Goal: Transaction & Acquisition: Purchase product/service

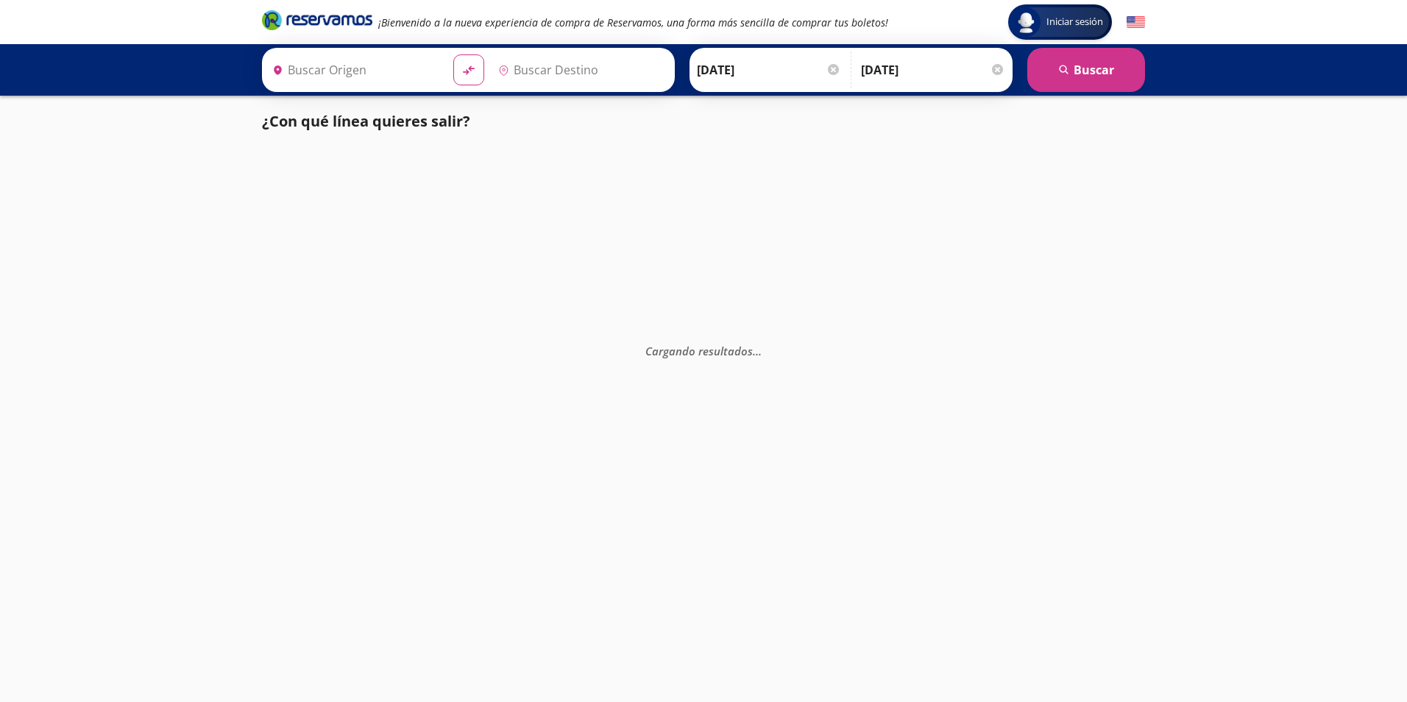
type input "[GEOGRAPHIC_DATA], [GEOGRAPHIC_DATA]"
type input "Zihuatanejo, [GEOGRAPHIC_DATA]"
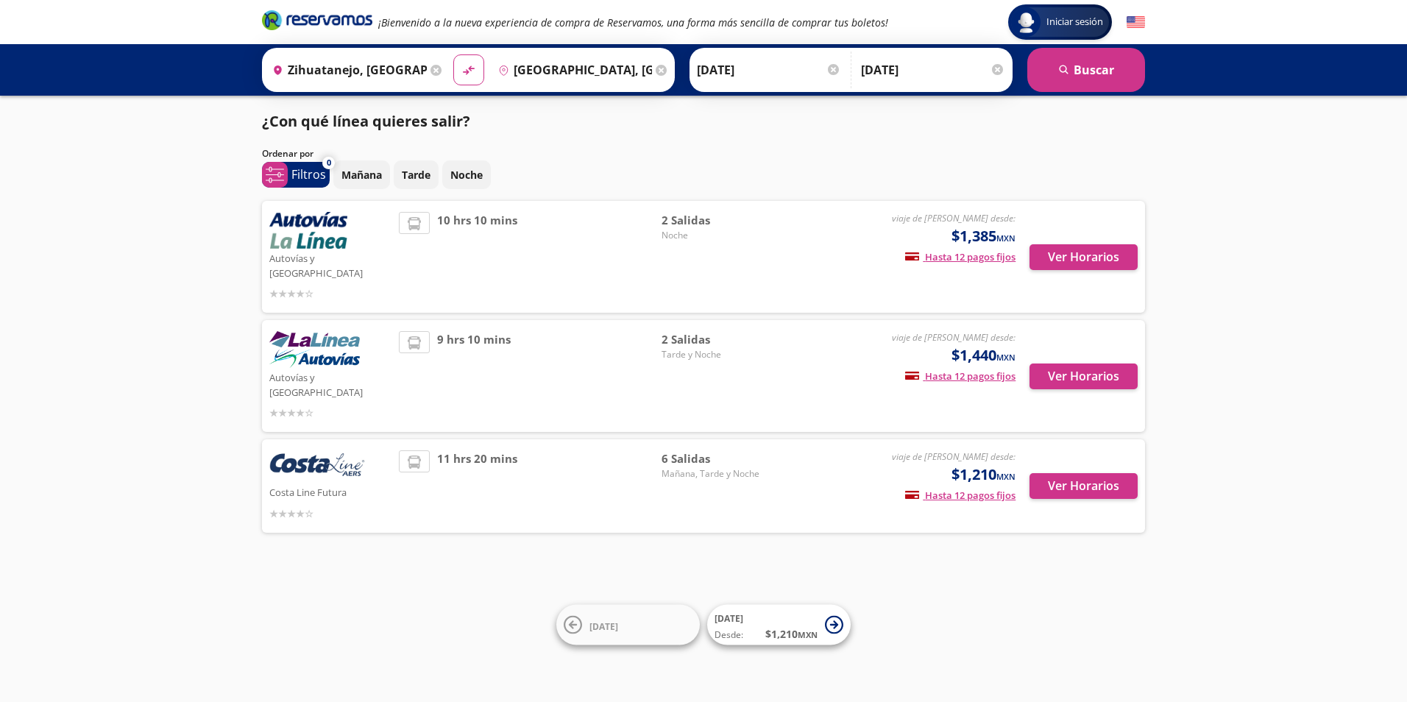
click at [315, 450] on img at bounding box center [317, 466] width 96 height 32
click at [1064, 473] on button "Ver Horarios" at bounding box center [1084, 486] width 108 height 26
click at [1061, 252] on button "Ver Horarios" at bounding box center [1084, 257] width 108 height 26
click at [1061, 254] on button "Ver Horarios" at bounding box center [1084, 257] width 108 height 26
click at [1082, 473] on button "Ver Horarios" at bounding box center [1084, 486] width 108 height 26
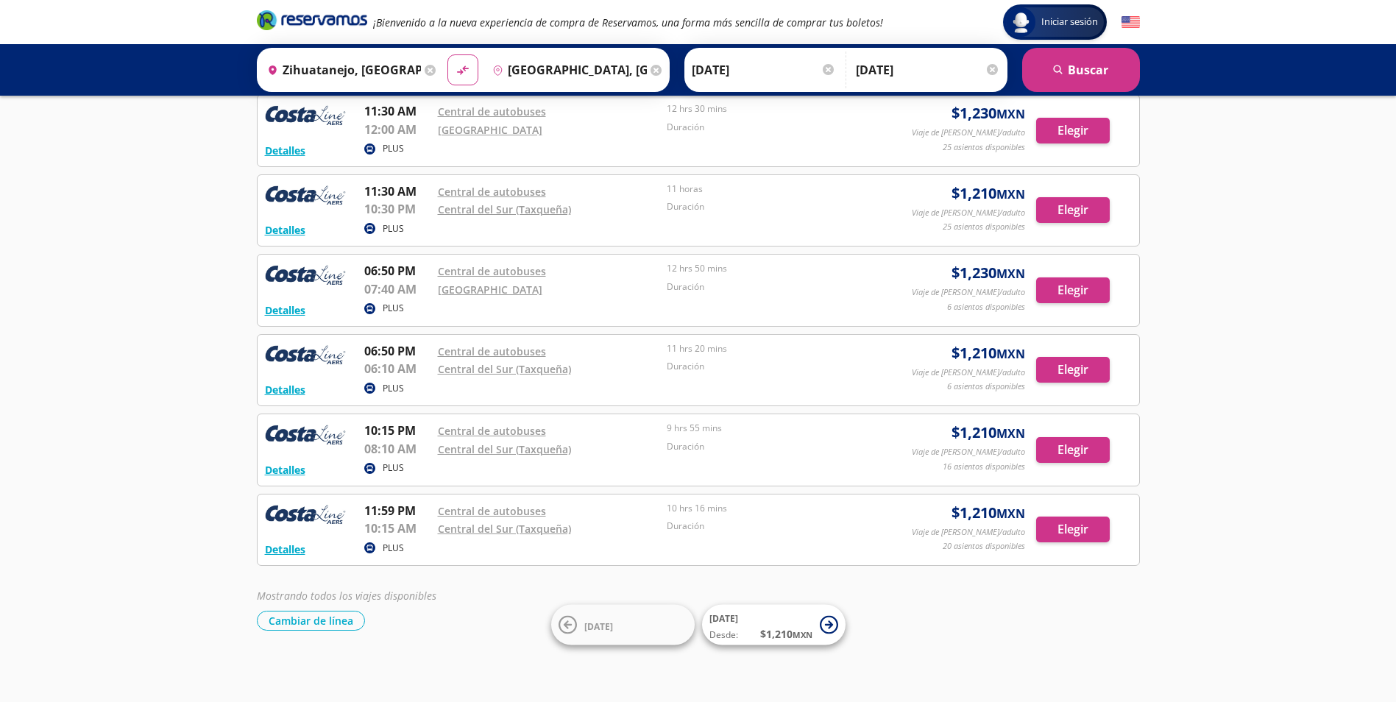
scroll to position [84, 0]
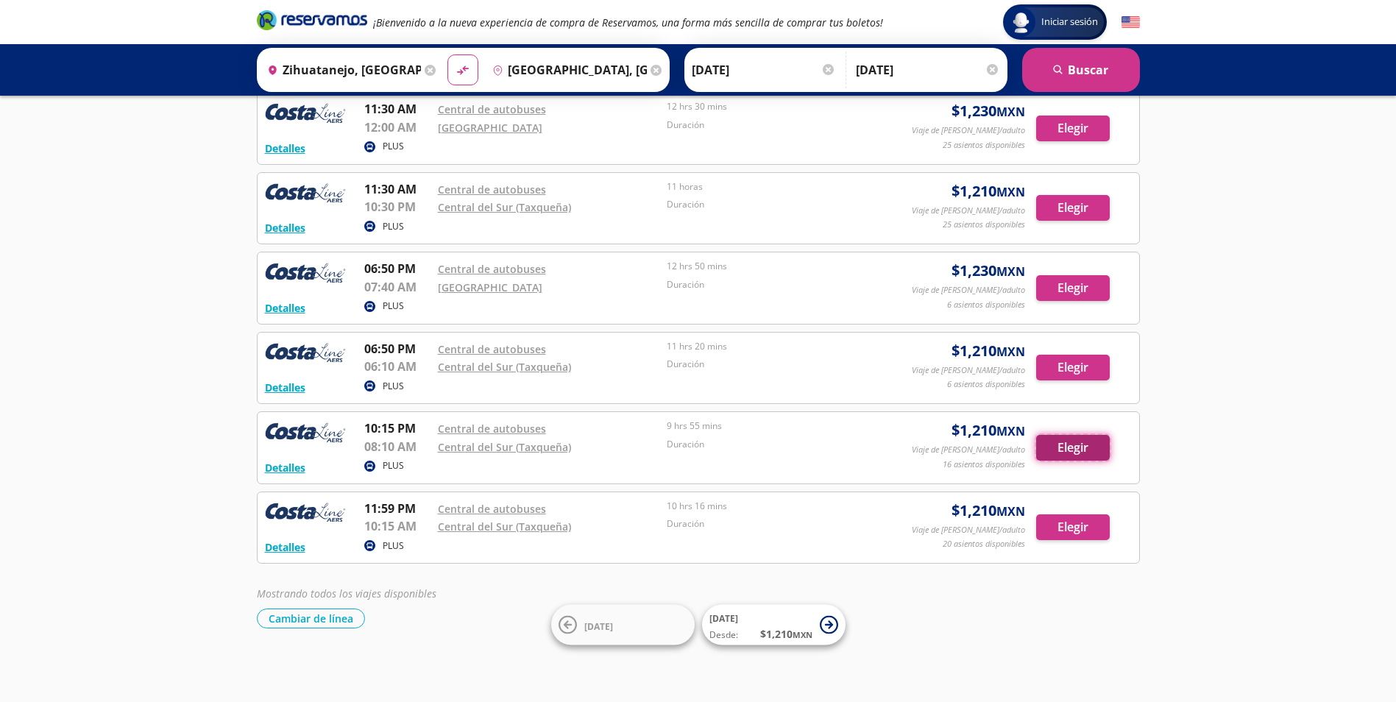
click at [1064, 452] on button "Elegir" at bounding box center [1073, 448] width 74 height 26
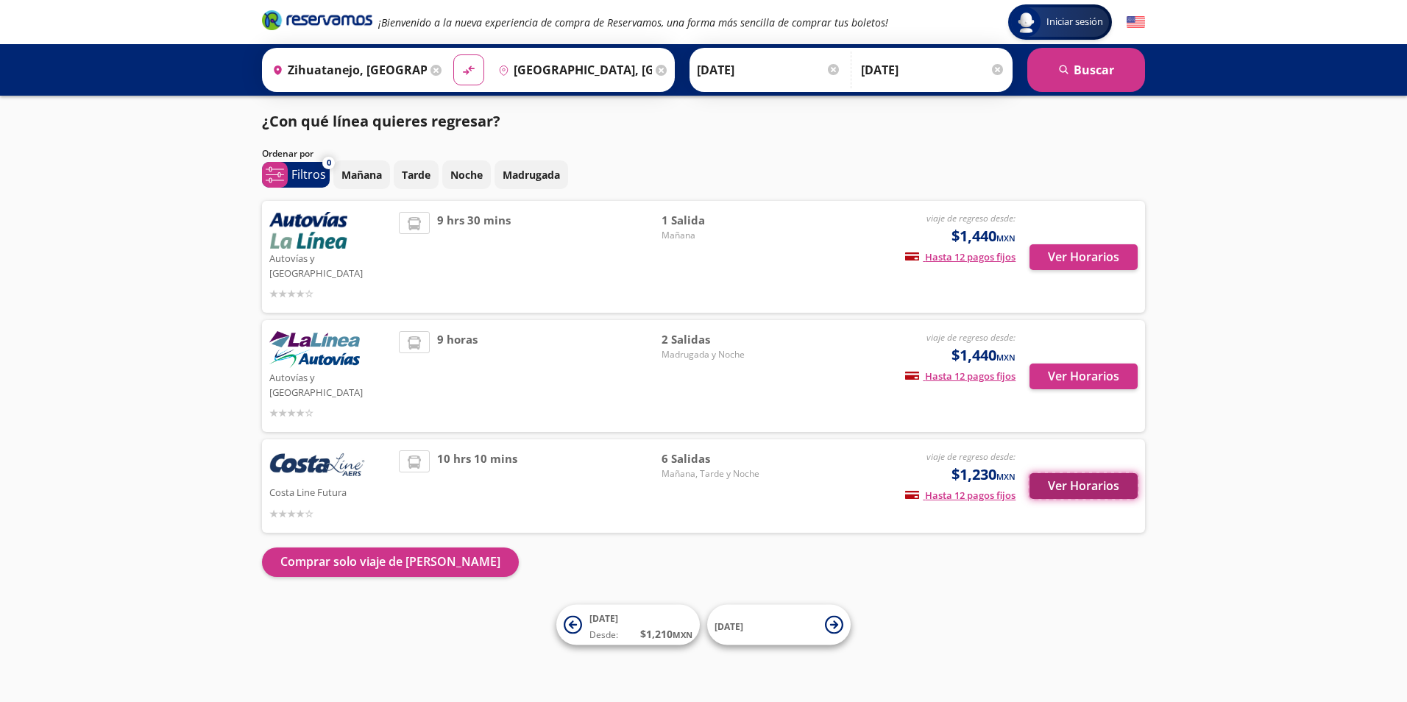
click at [1062, 473] on button "Ver Horarios" at bounding box center [1084, 486] width 108 height 26
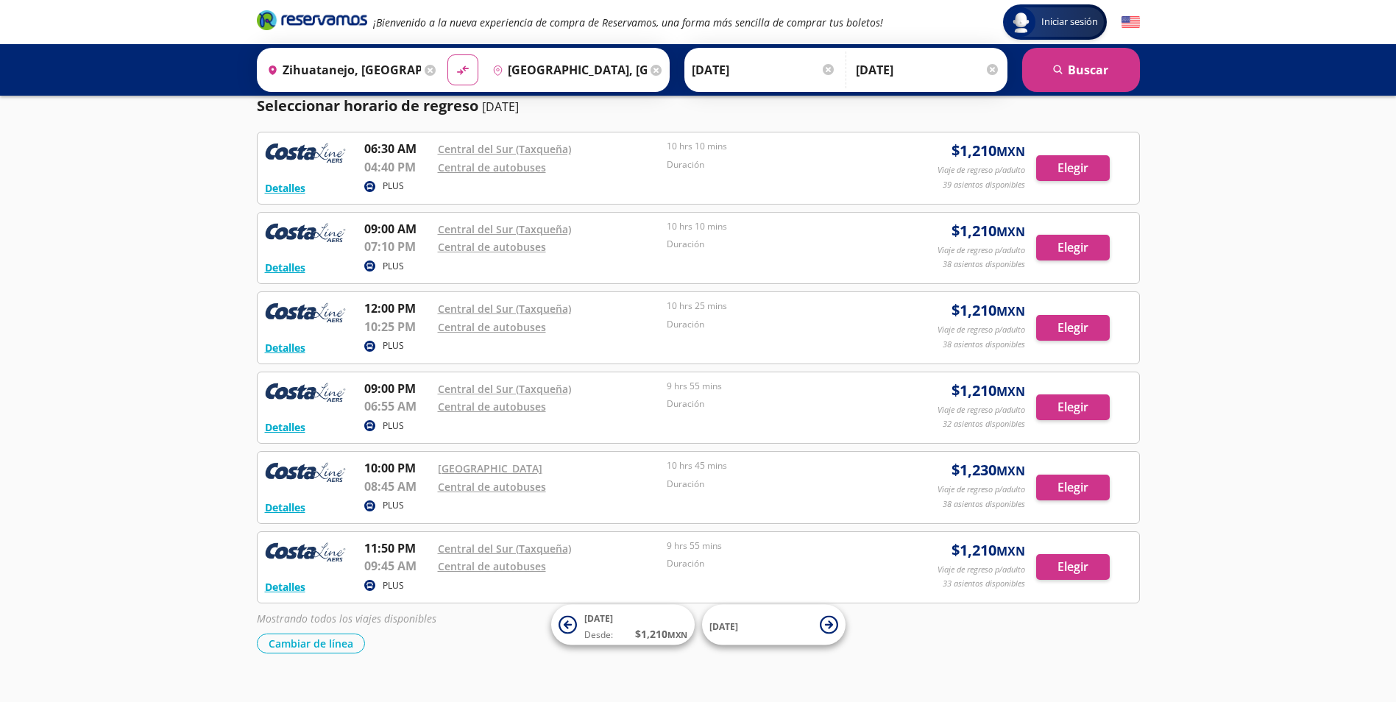
scroll to position [160, 0]
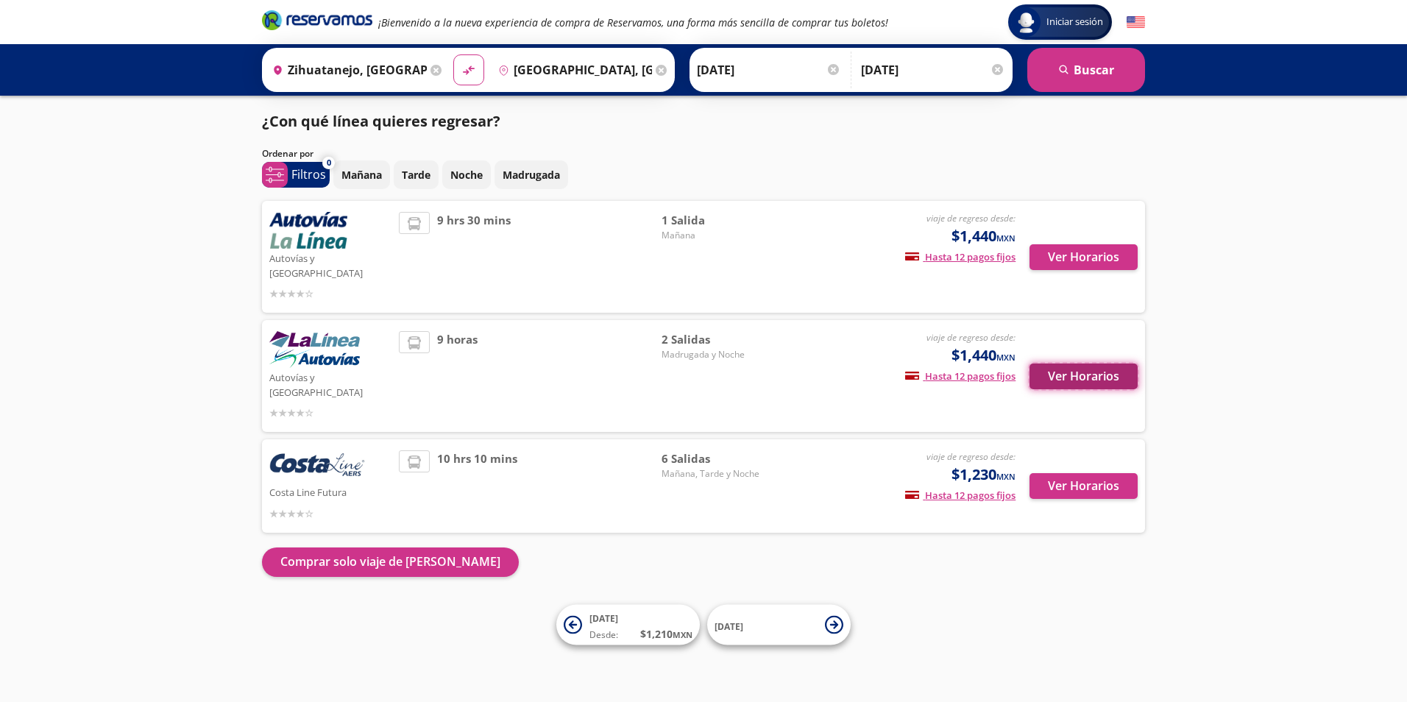
click at [1062, 364] on button "Ver Horarios" at bounding box center [1084, 377] width 108 height 26
click at [1083, 473] on button "Ver Horarios" at bounding box center [1084, 486] width 108 height 26
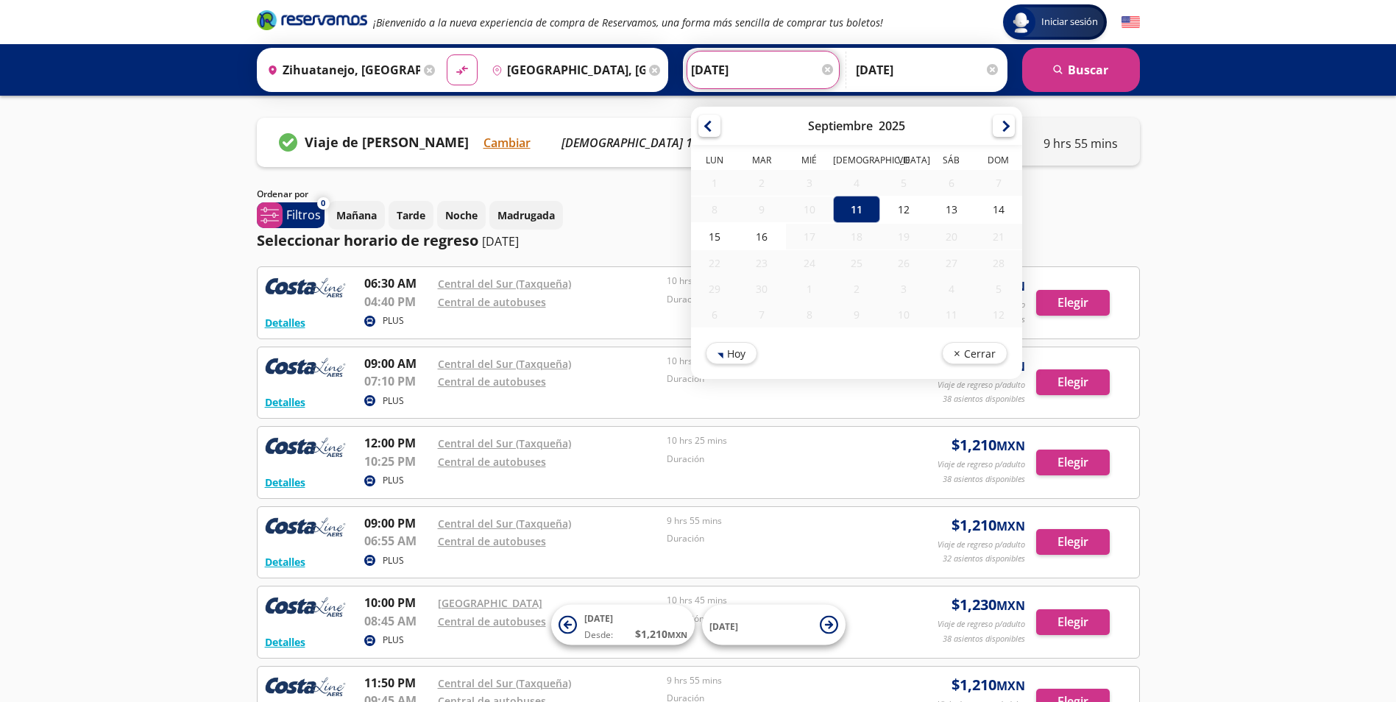
click at [724, 62] on input "[DATE]" at bounding box center [763, 70] width 144 height 37
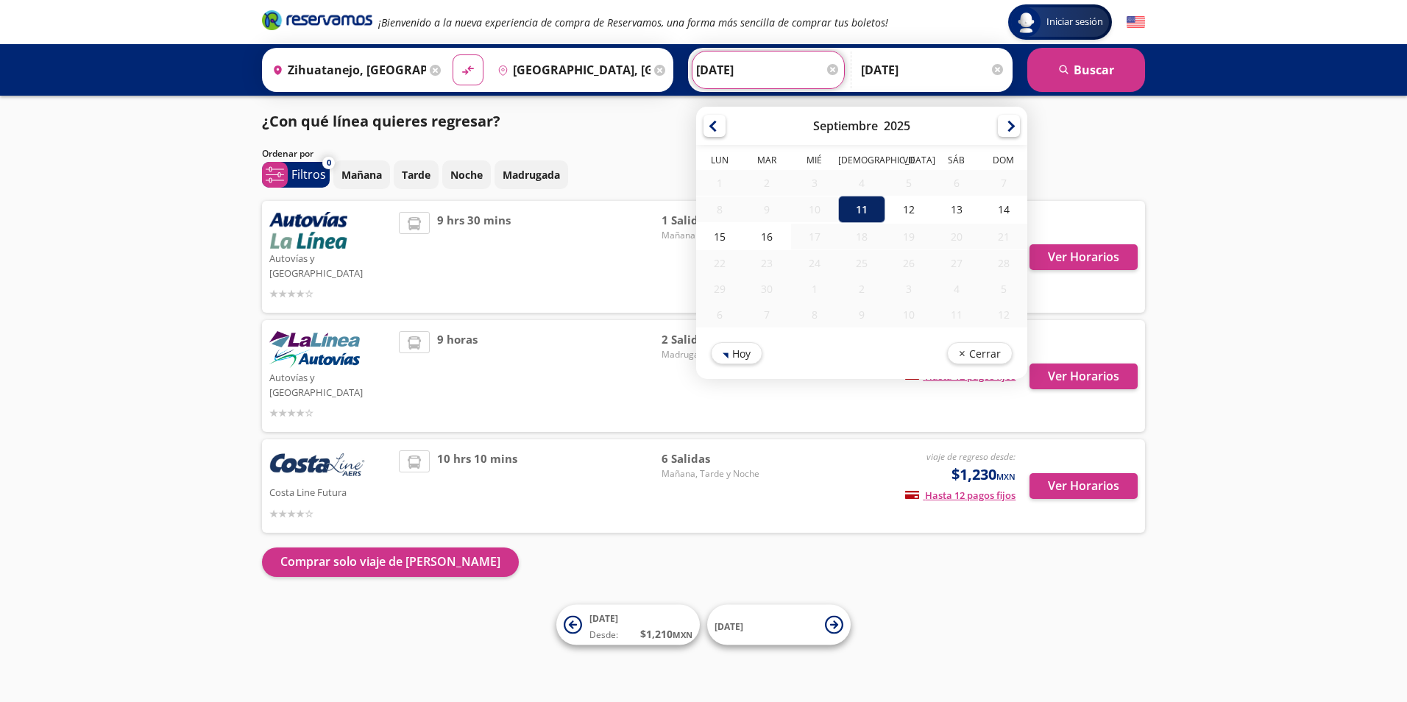
click at [857, 205] on div "11" at bounding box center [861, 209] width 47 height 27
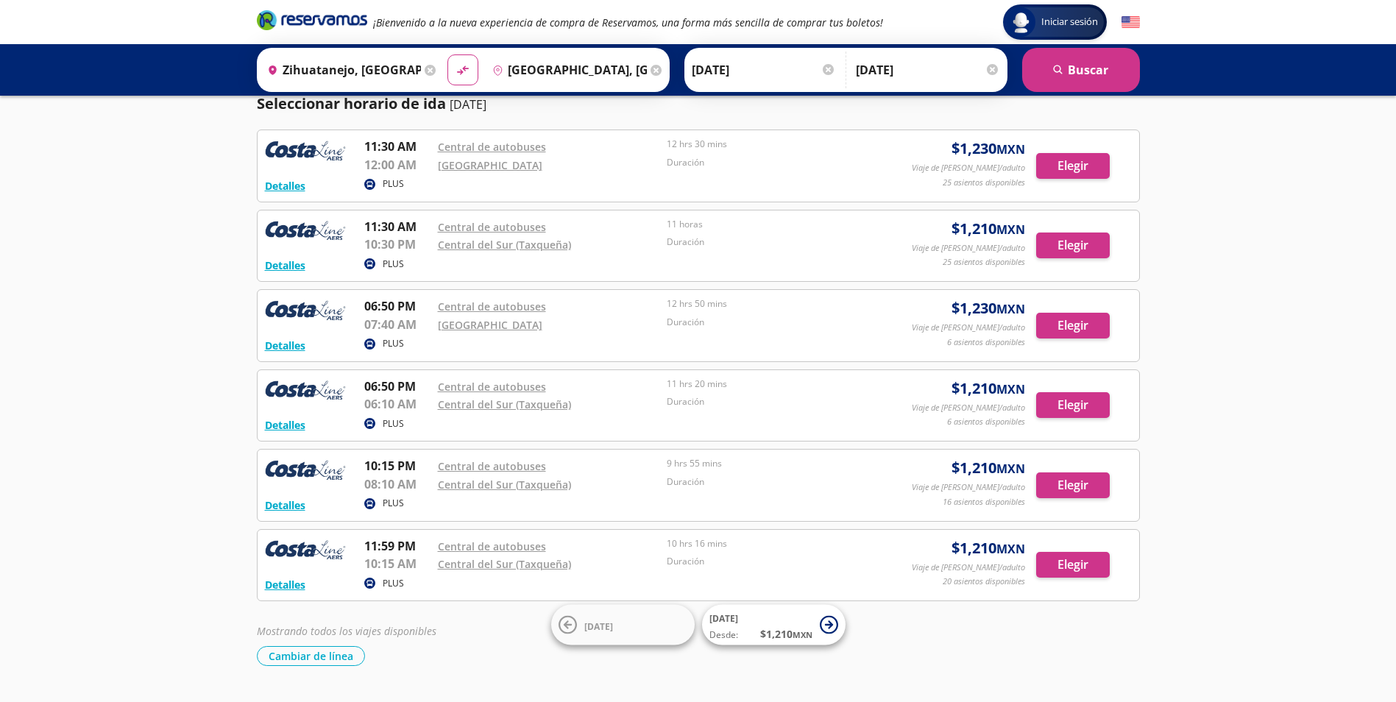
scroll to position [84, 0]
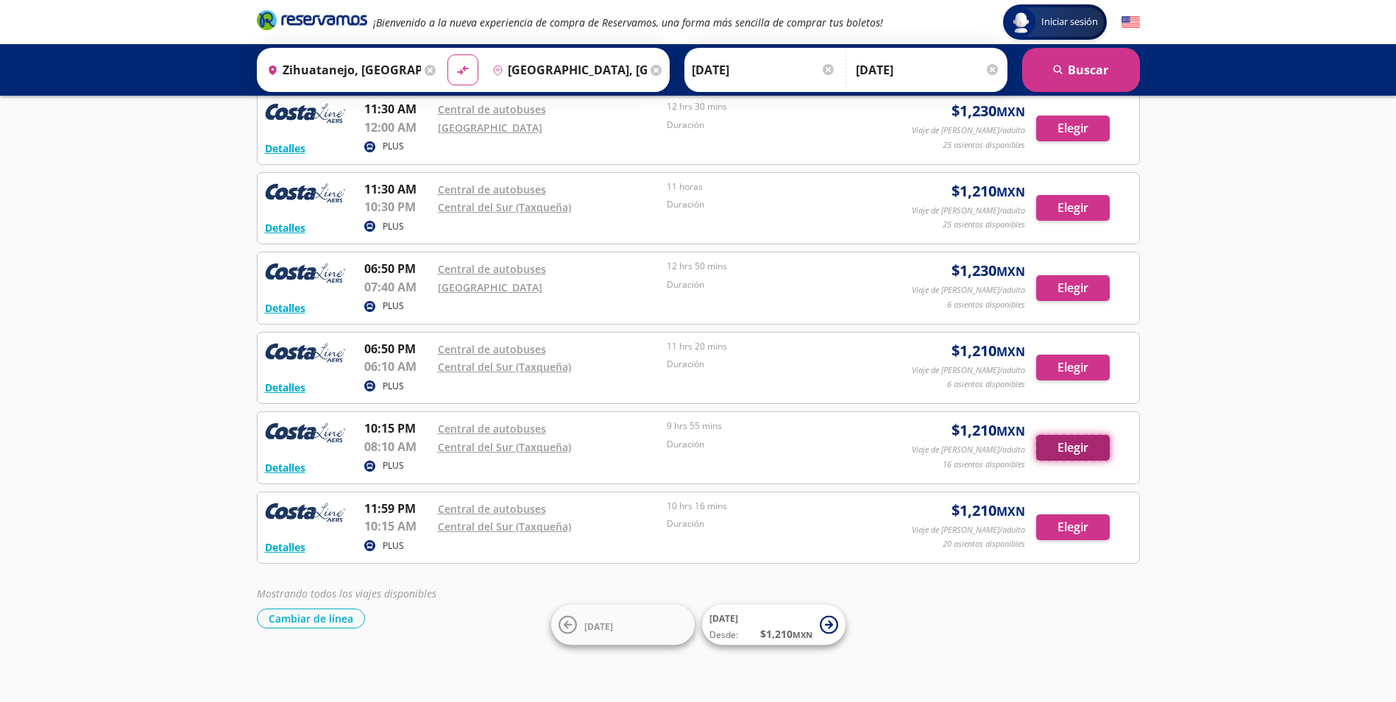
click at [1073, 455] on button "Elegir" at bounding box center [1073, 448] width 74 height 26
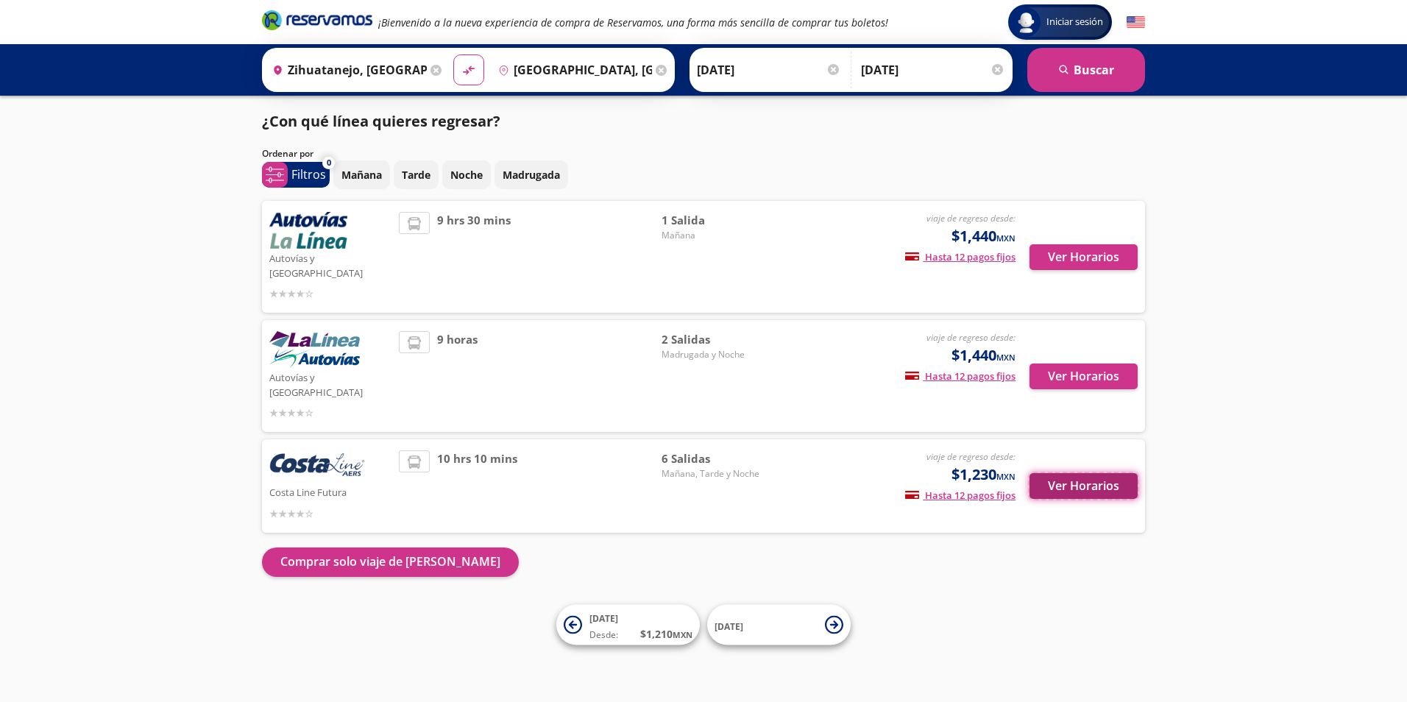
click at [1081, 473] on button "Ver Horarios" at bounding box center [1084, 486] width 108 height 26
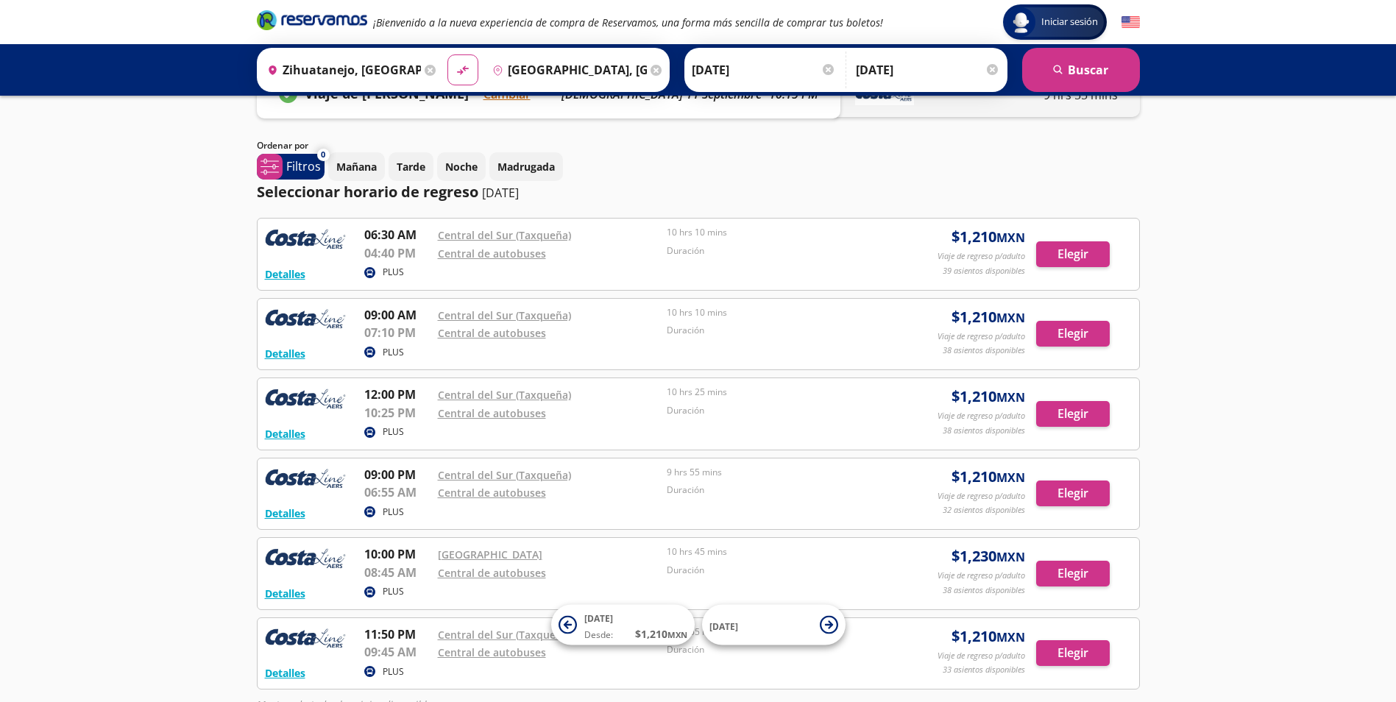
scroll to position [74, 0]
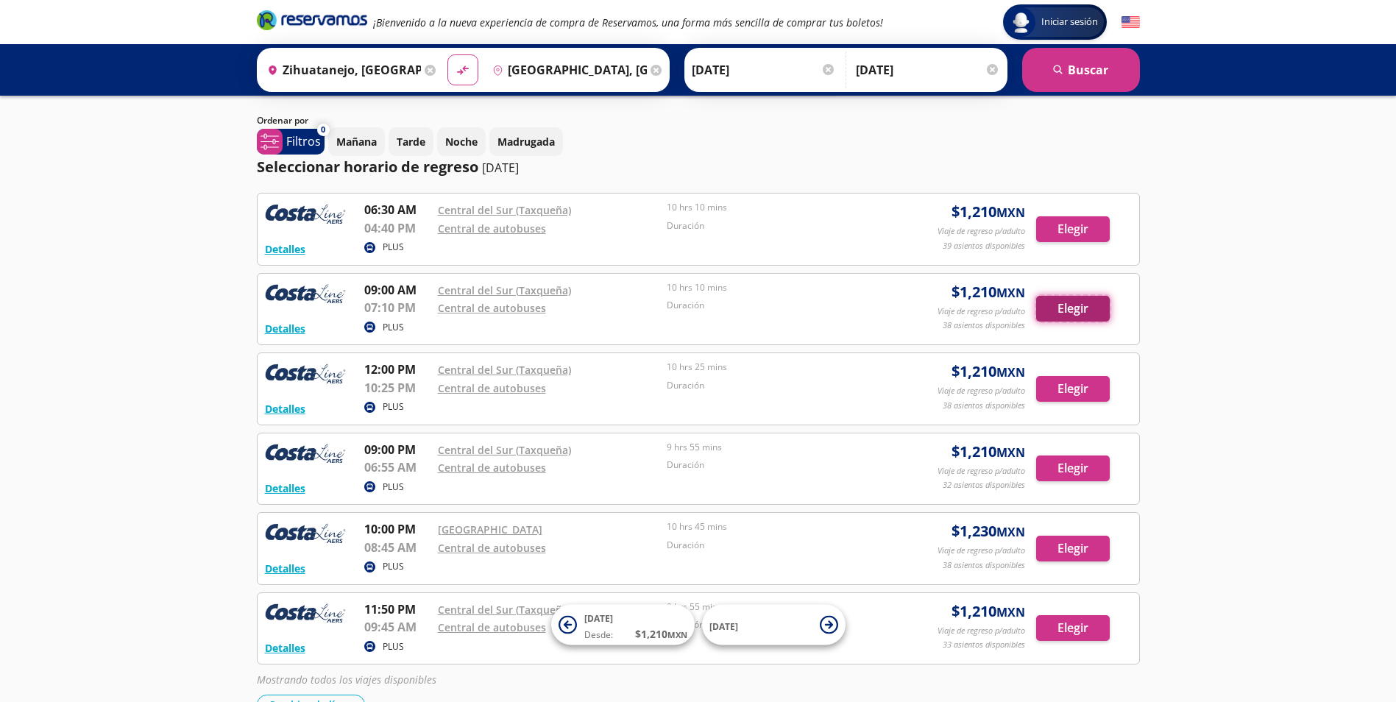
click at [1062, 319] on button "Elegir" at bounding box center [1073, 309] width 74 height 26
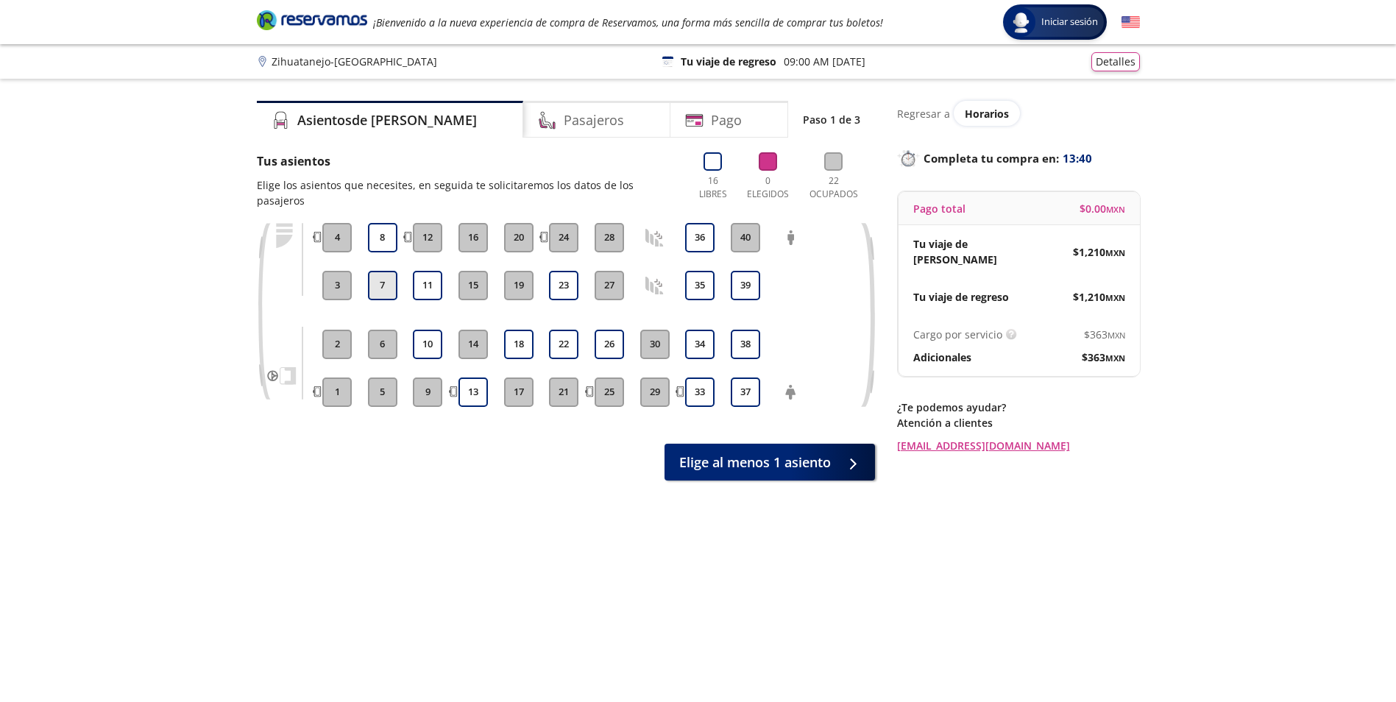
click at [380, 271] on button "7" at bounding box center [382, 285] width 29 height 29
click at [380, 224] on button "8" at bounding box center [382, 237] width 29 height 29
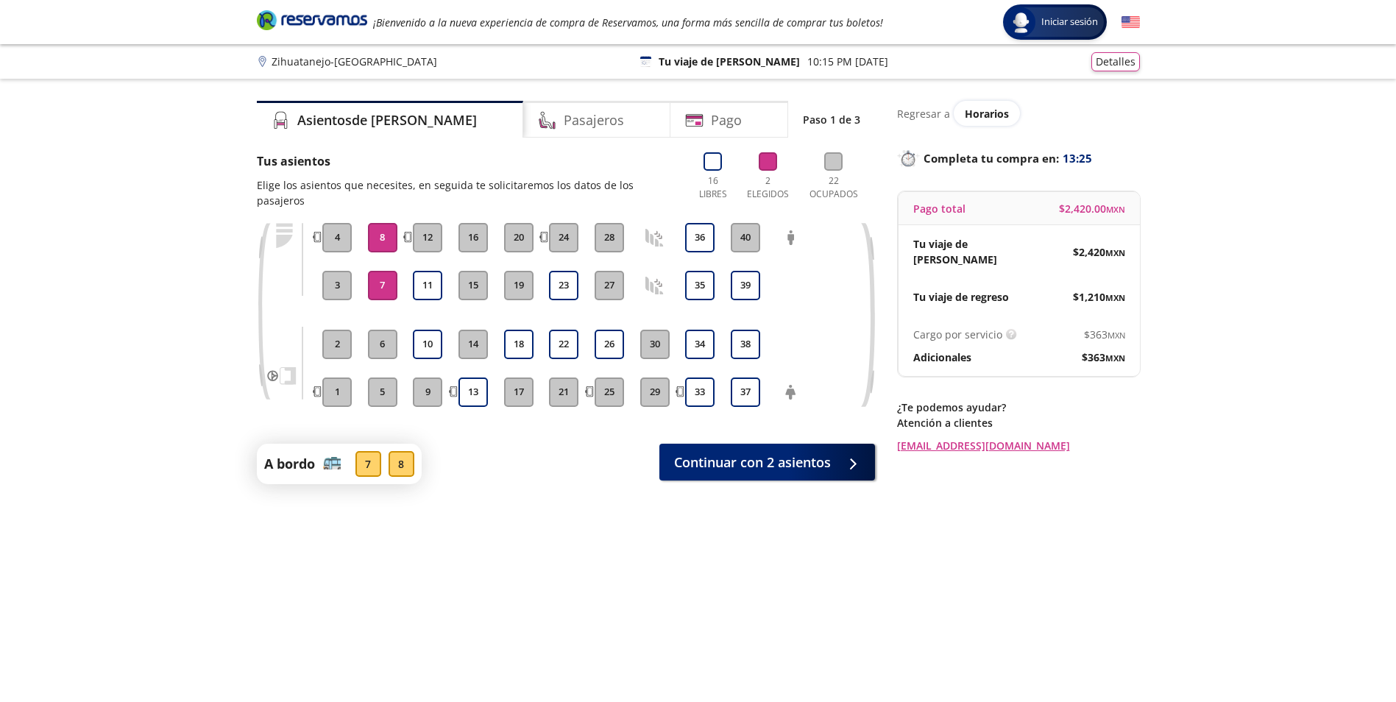
click at [380, 224] on button "8" at bounding box center [382, 237] width 29 height 29
click at [383, 271] on button "7" at bounding box center [382, 285] width 29 height 29
click at [389, 277] on button "7" at bounding box center [382, 285] width 29 height 29
click at [385, 225] on button "8" at bounding box center [382, 237] width 29 height 29
click at [794, 450] on span "Continuar con 2 asientos" at bounding box center [752, 460] width 157 height 20
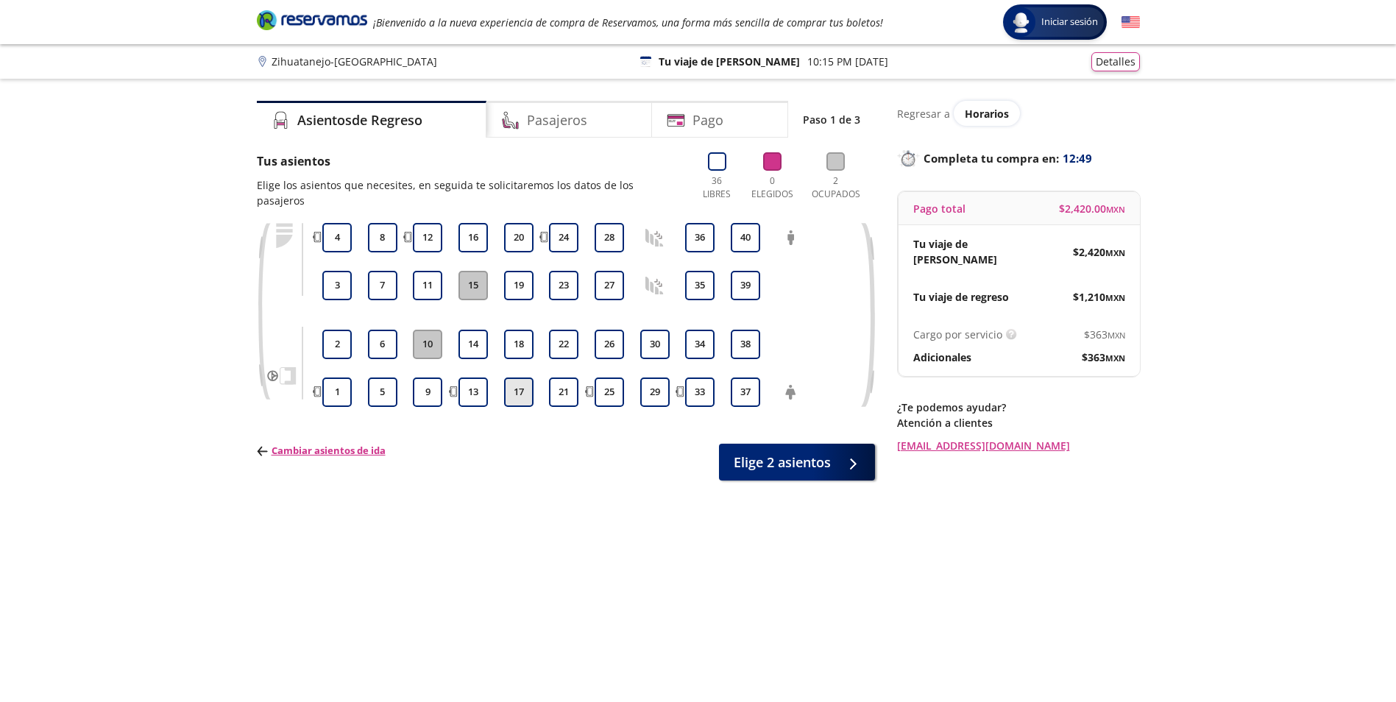
click at [517, 378] on button "17" at bounding box center [518, 392] width 29 height 29
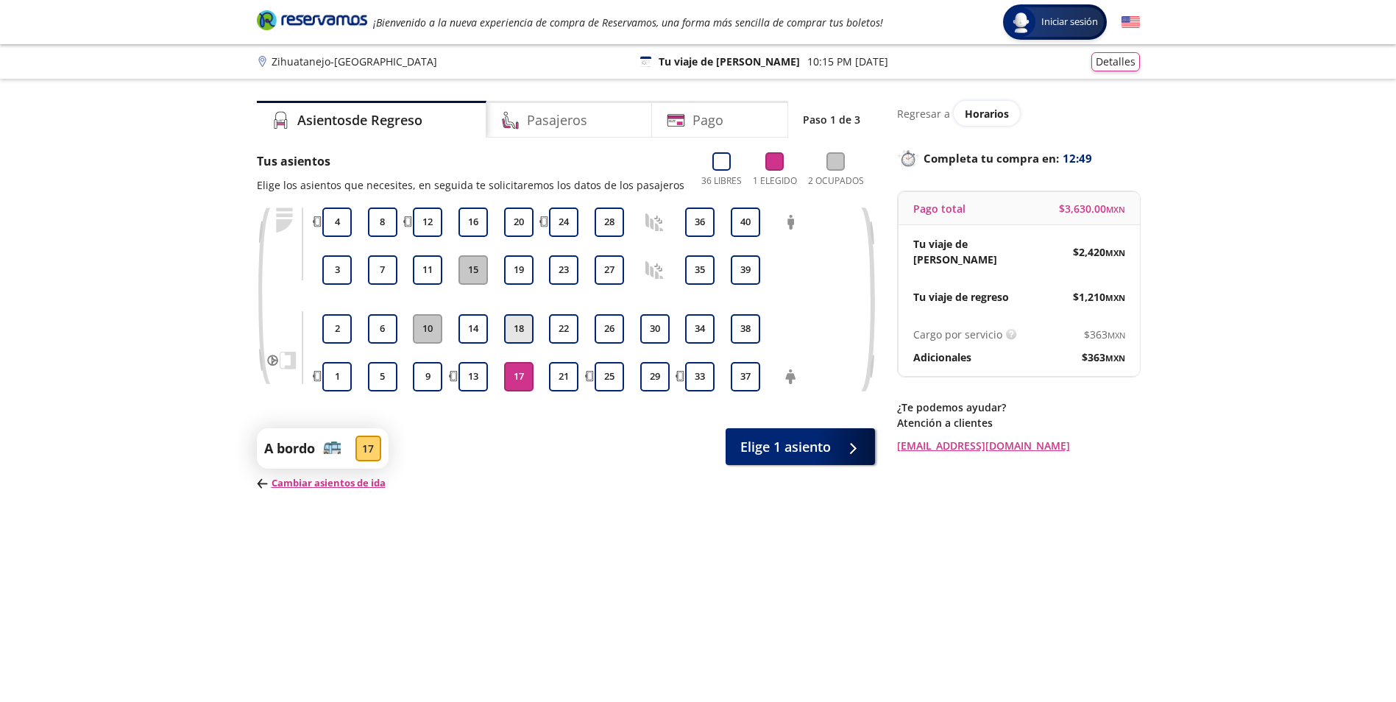
click at [519, 329] on button "18" at bounding box center [518, 328] width 29 height 29
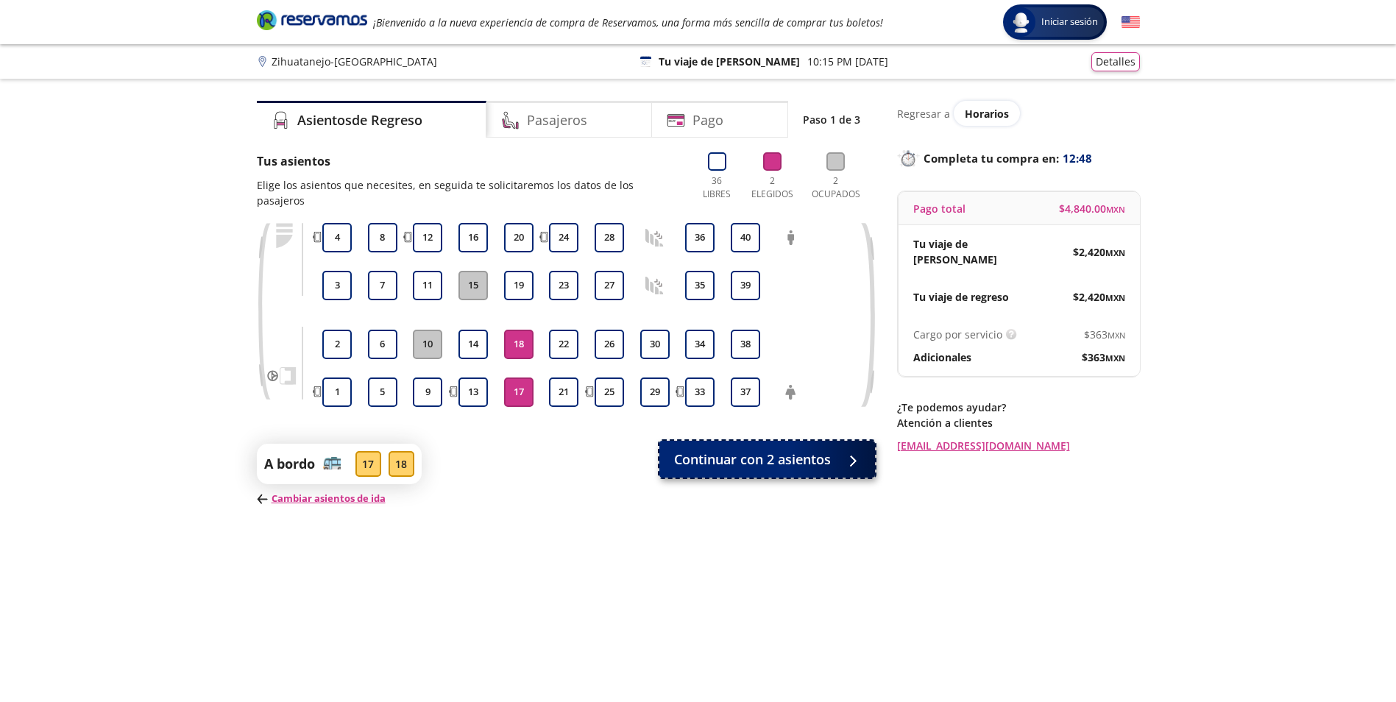
click at [800, 450] on span "Continuar con 2 asientos" at bounding box center [752, 460] width 157 height 20
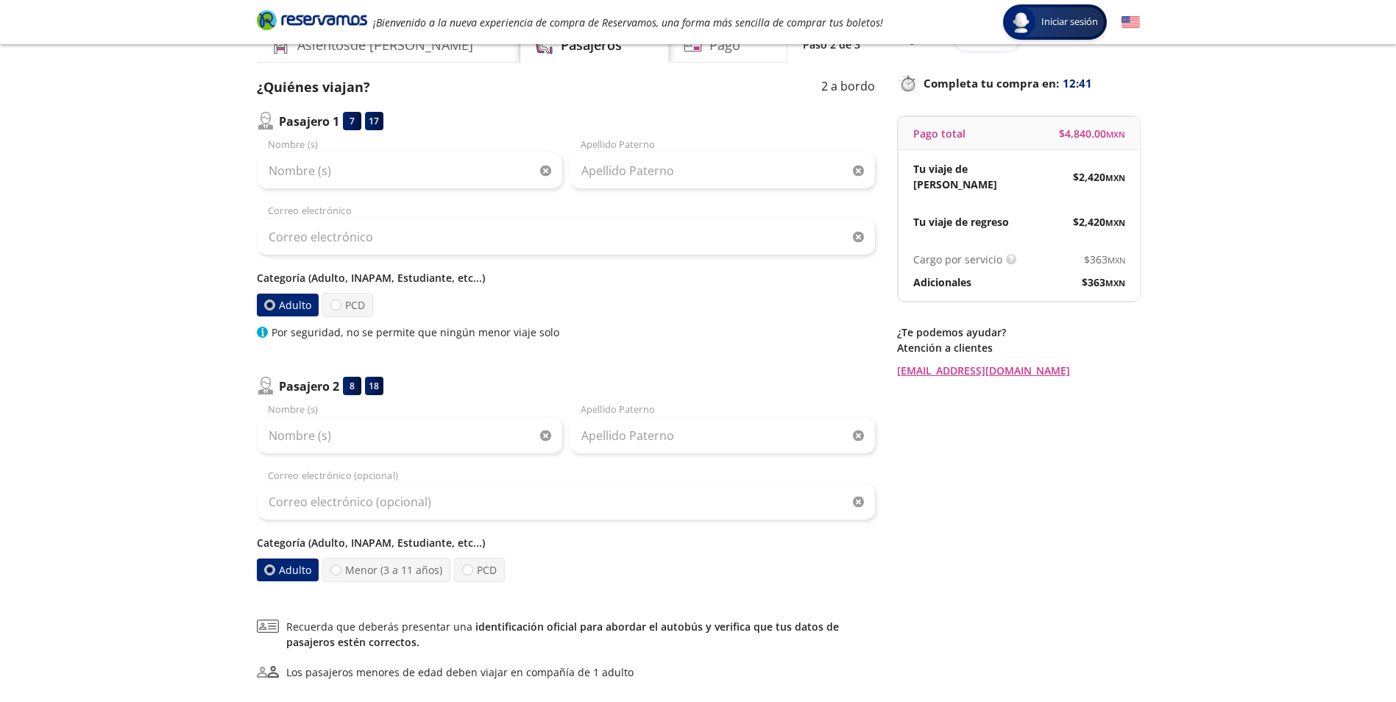
scroll to position [74, 0]
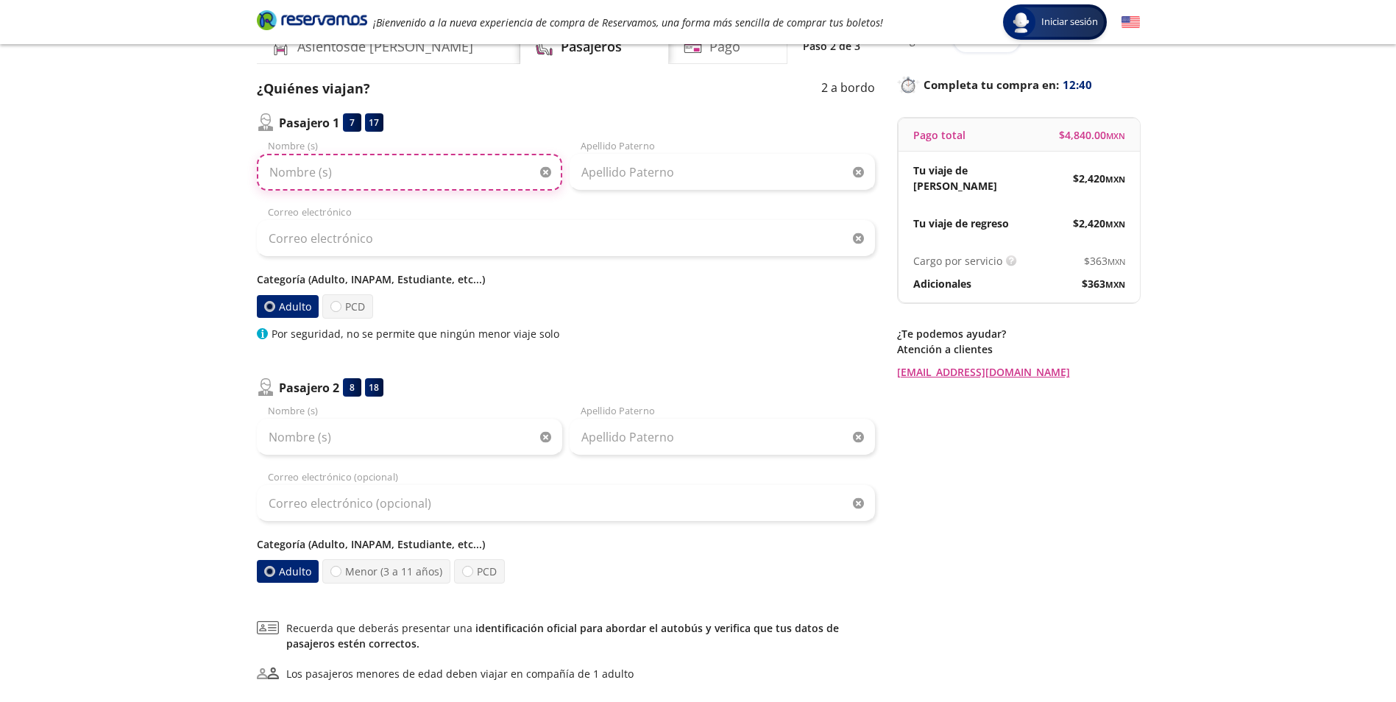
click at [361, 180] on input "Nombre (s)" at bounding box center [409, 172] width 305 height 37
type input "[PERSON_NAME]"
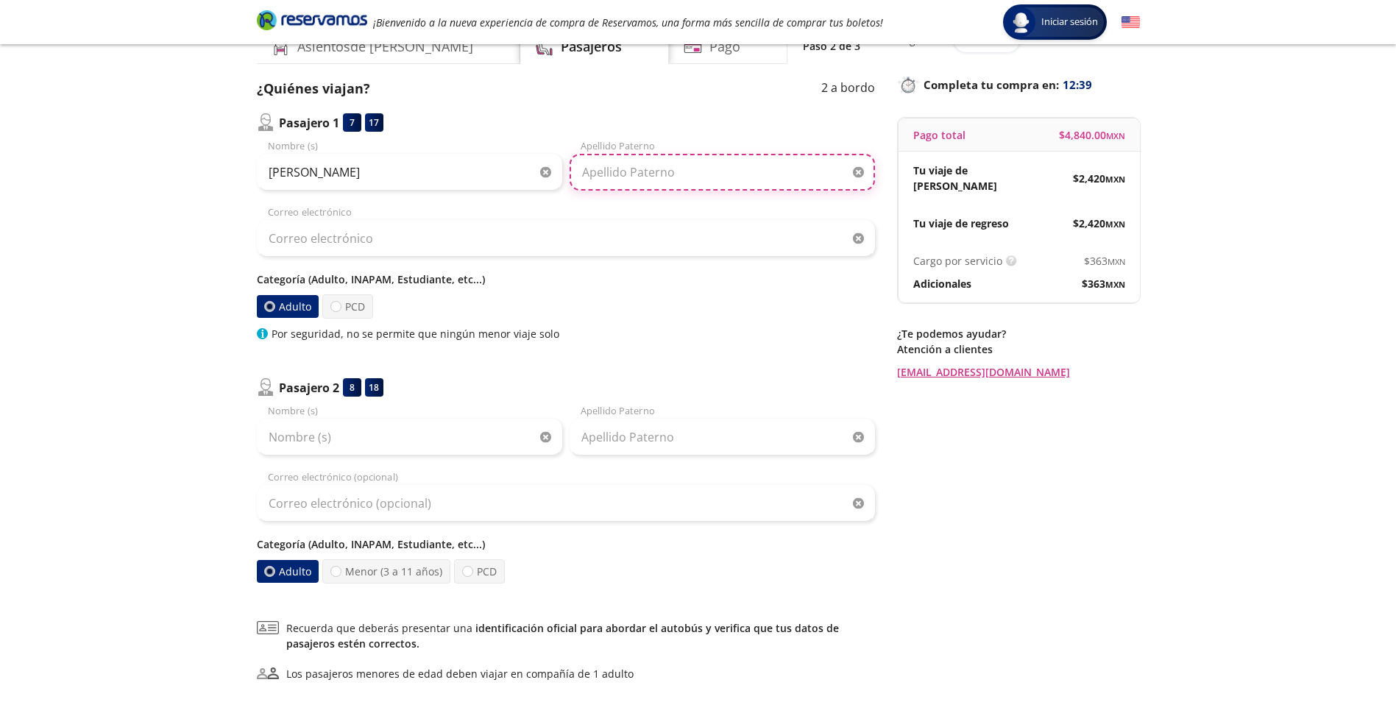
type input "[PERSON_NAME]"
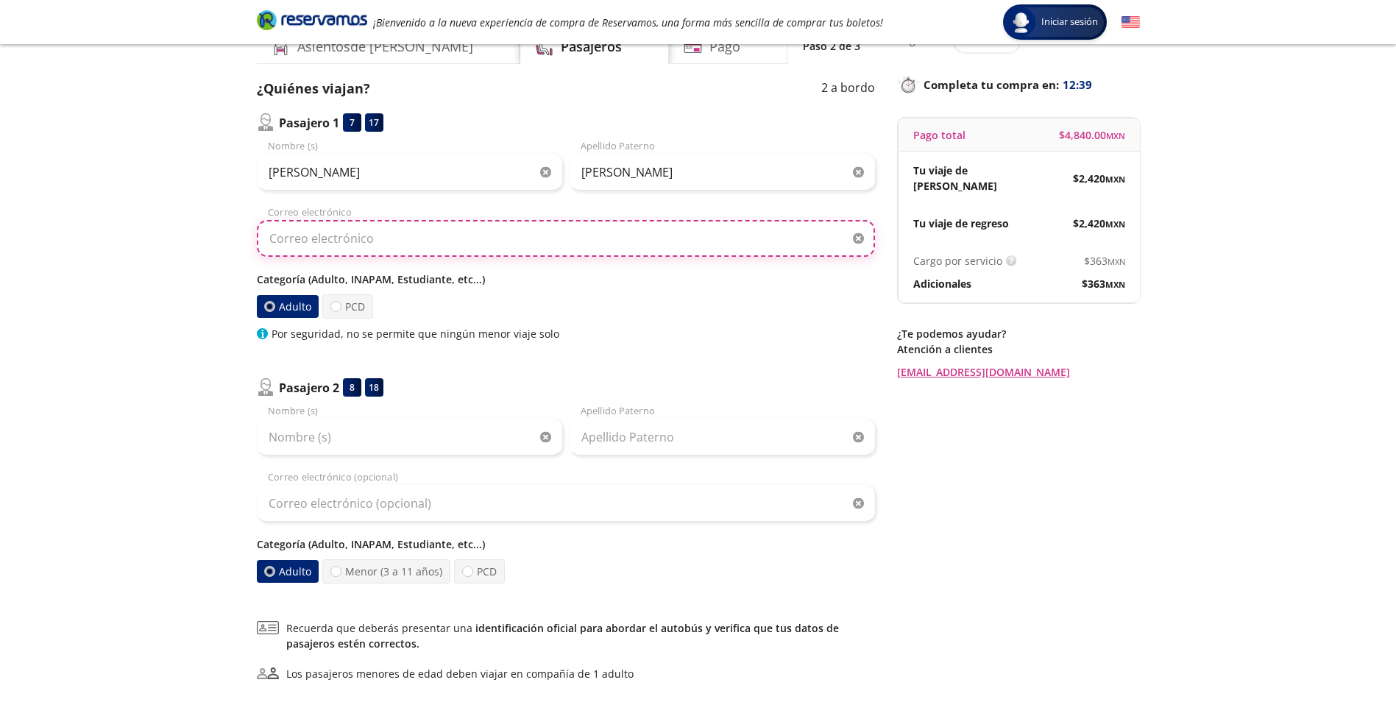
type input "[EMAIL_ADDRESS][DOMAIN_NAME]"
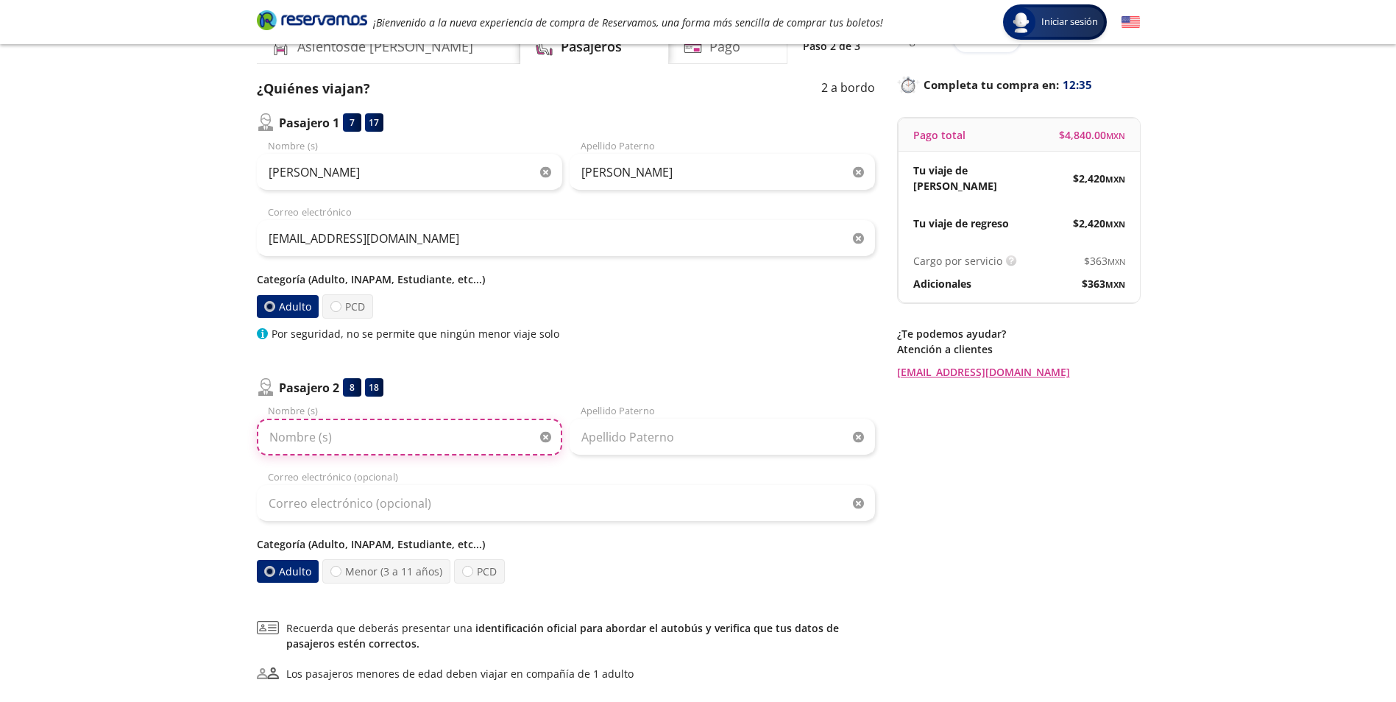
click at [377, 439] on input "Nombre (s)" at bounding box center [409, 437] width 305 height 37
type input "[PERSON_NAME]"
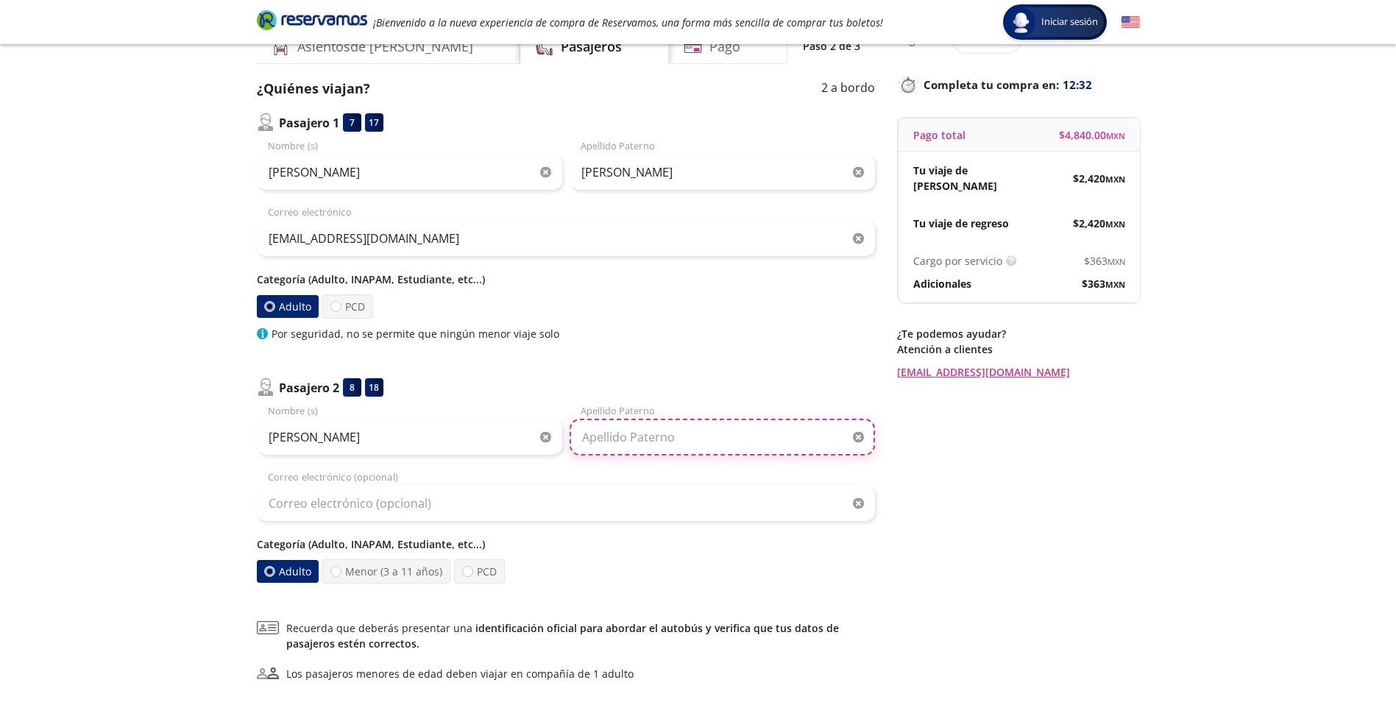
type input "[PERSON_NAME]"
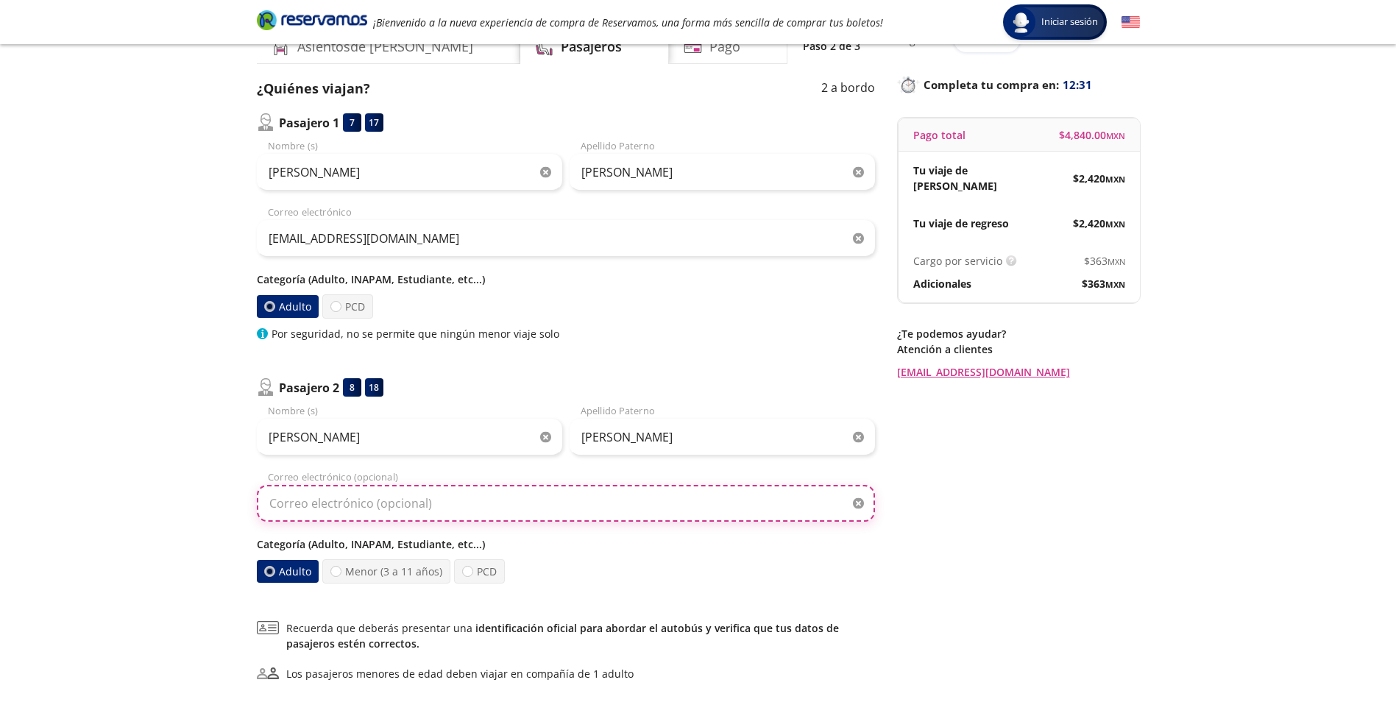
click at [361, 517] on input "Correo electrónico (opcional)" at bounding box center [566, 503] width 618 height 37
click at [378, 510] on input "Correo electrónico (opcional)" at bounding box center [566, 503] width 618 height 37
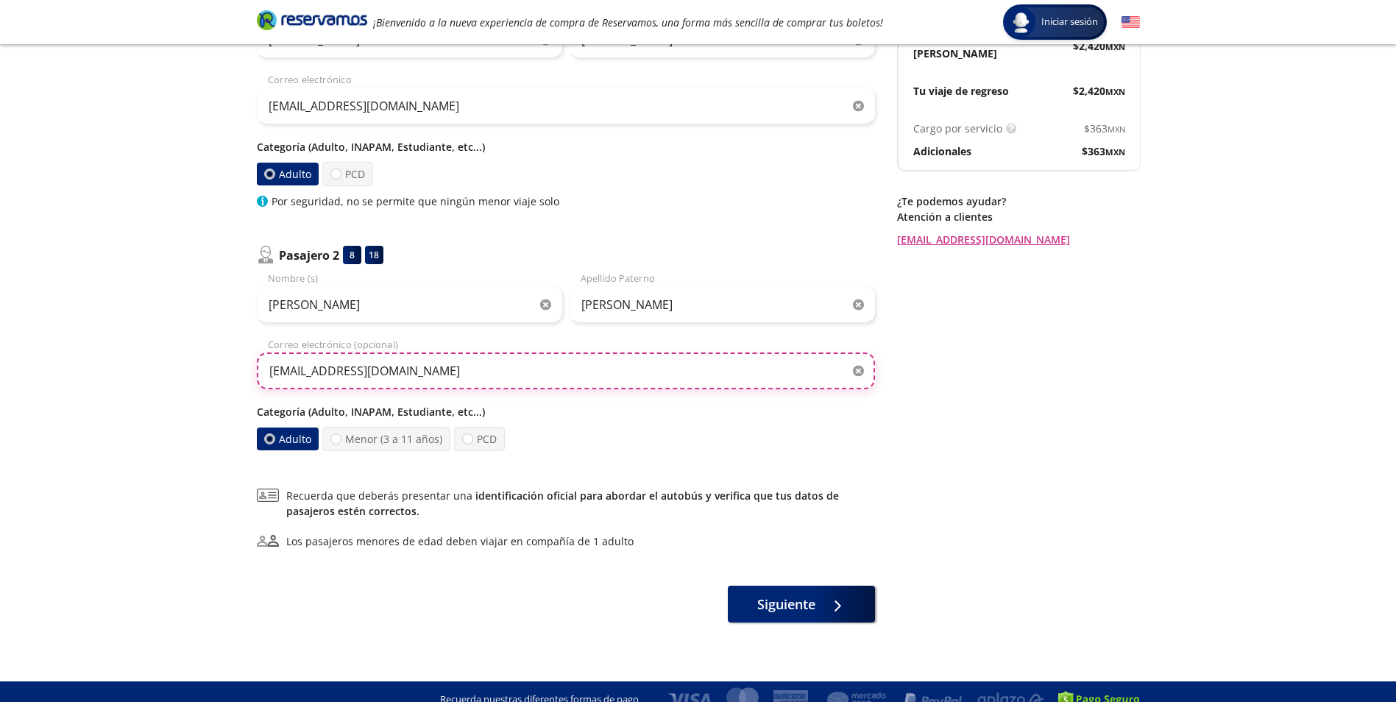
scroll to position [221, 0]
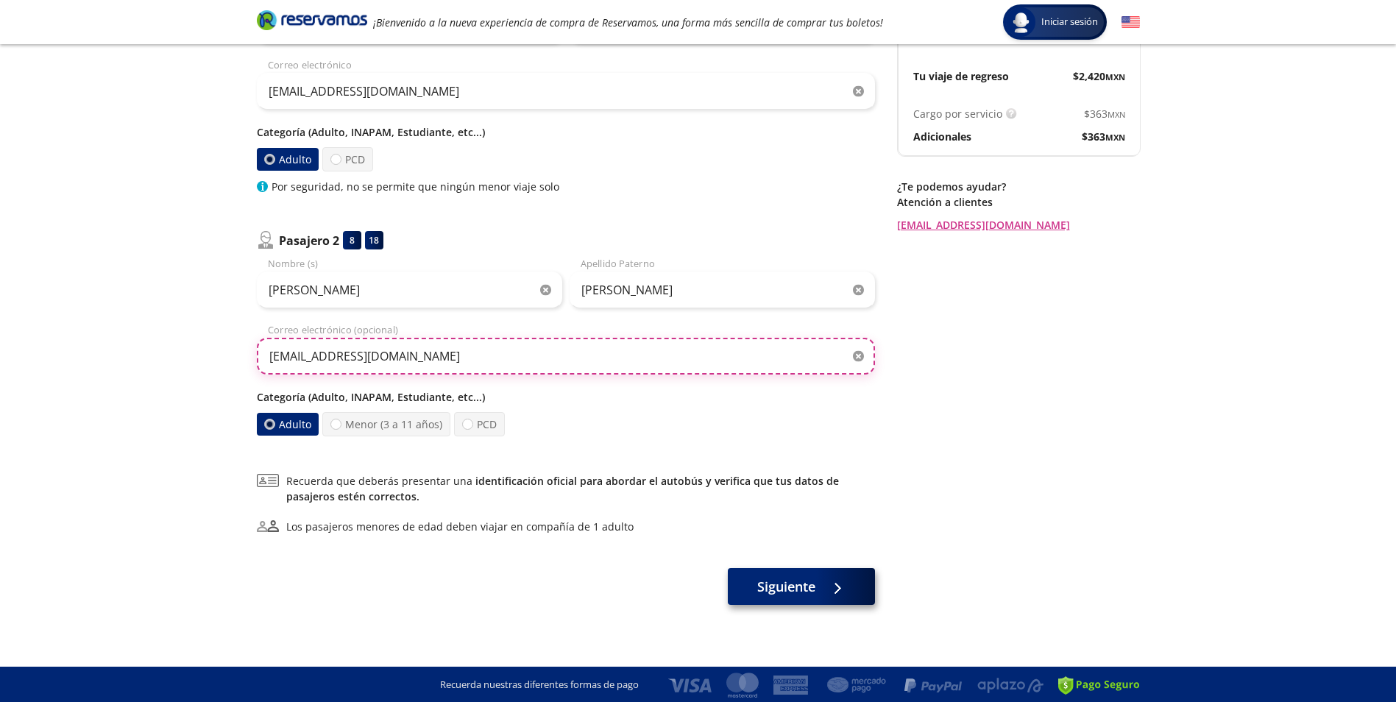
type input "[EMAIL_ADDRESS][DOMAIN_NAME]"
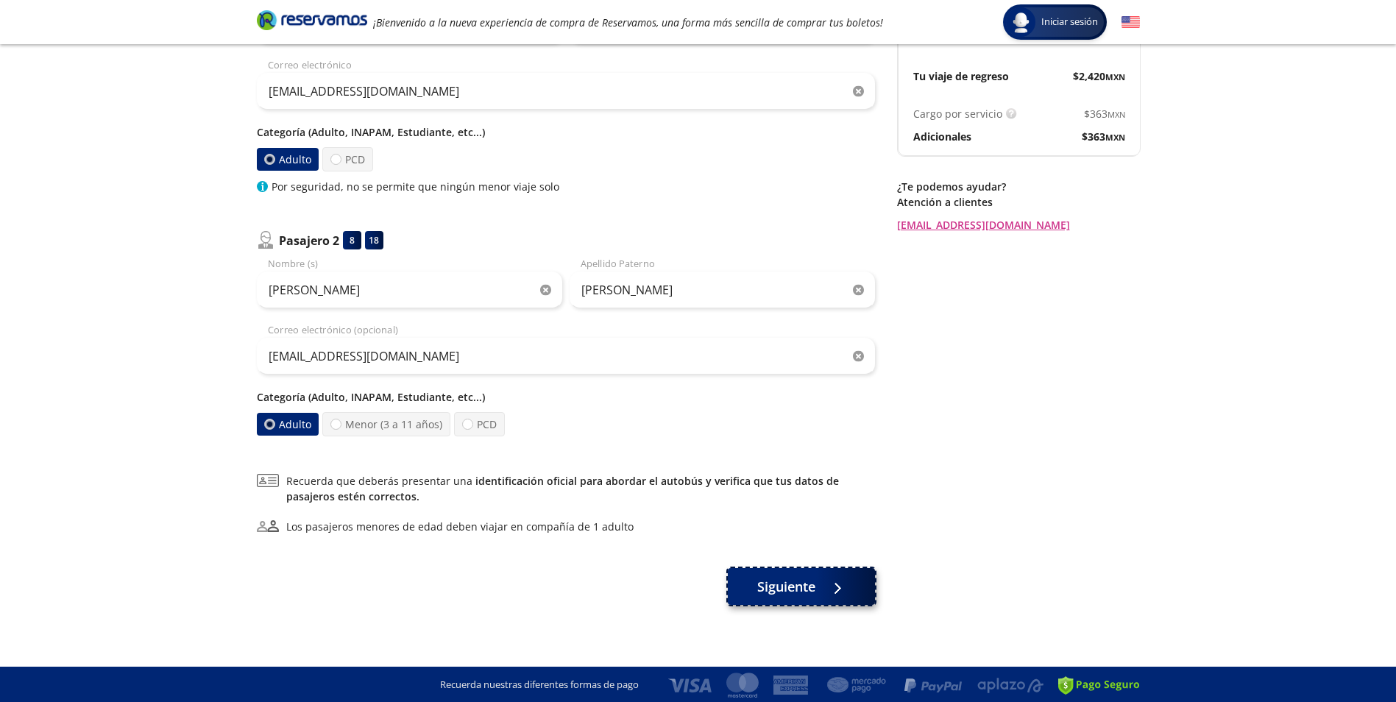
click at [799, 602] on button "Siguiente" at bounding box center [801, 586] width 147 height 37
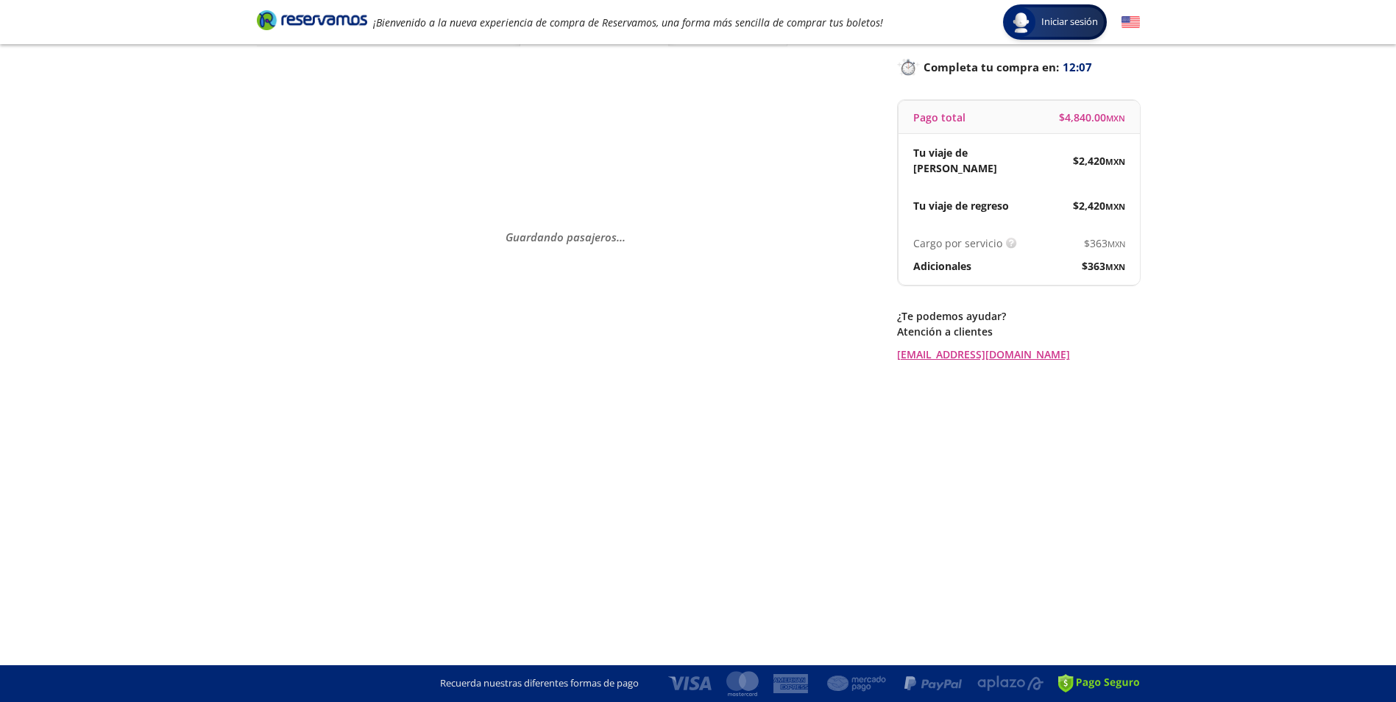
scroll to position [0, 0]
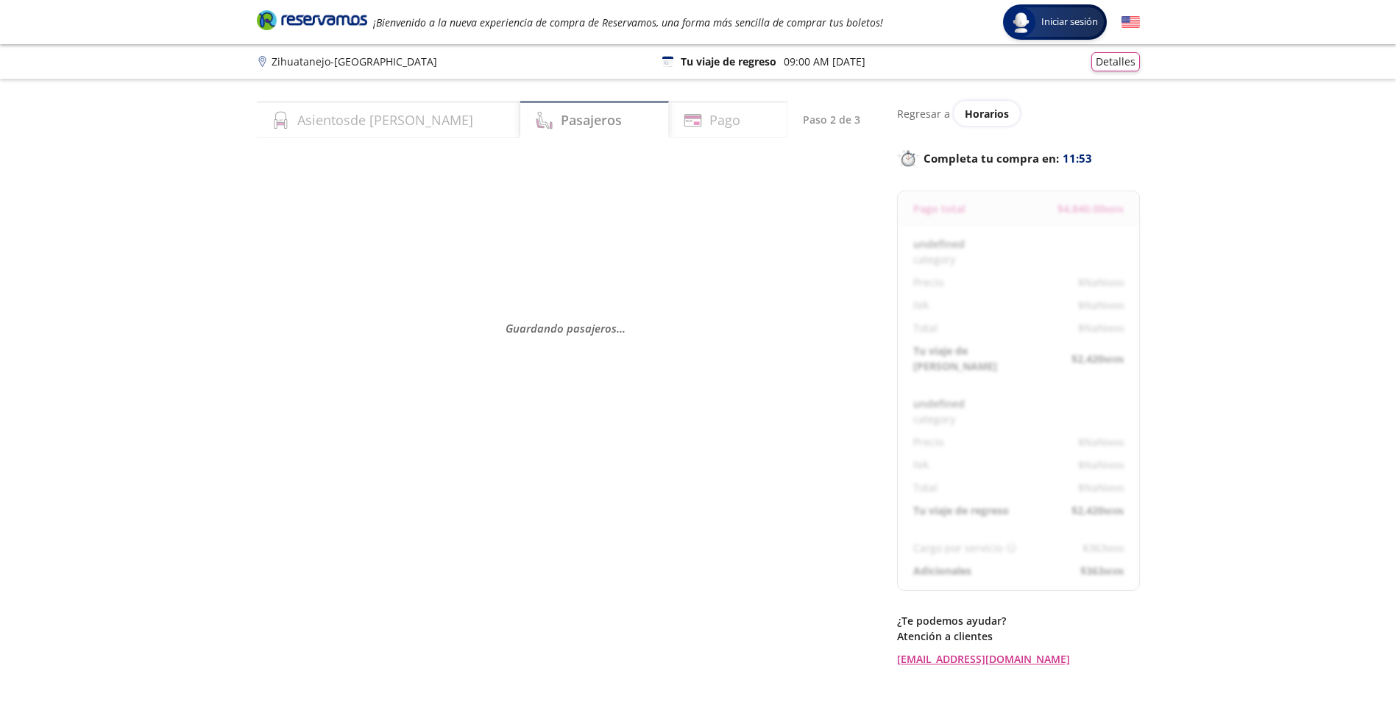
select select "MX"
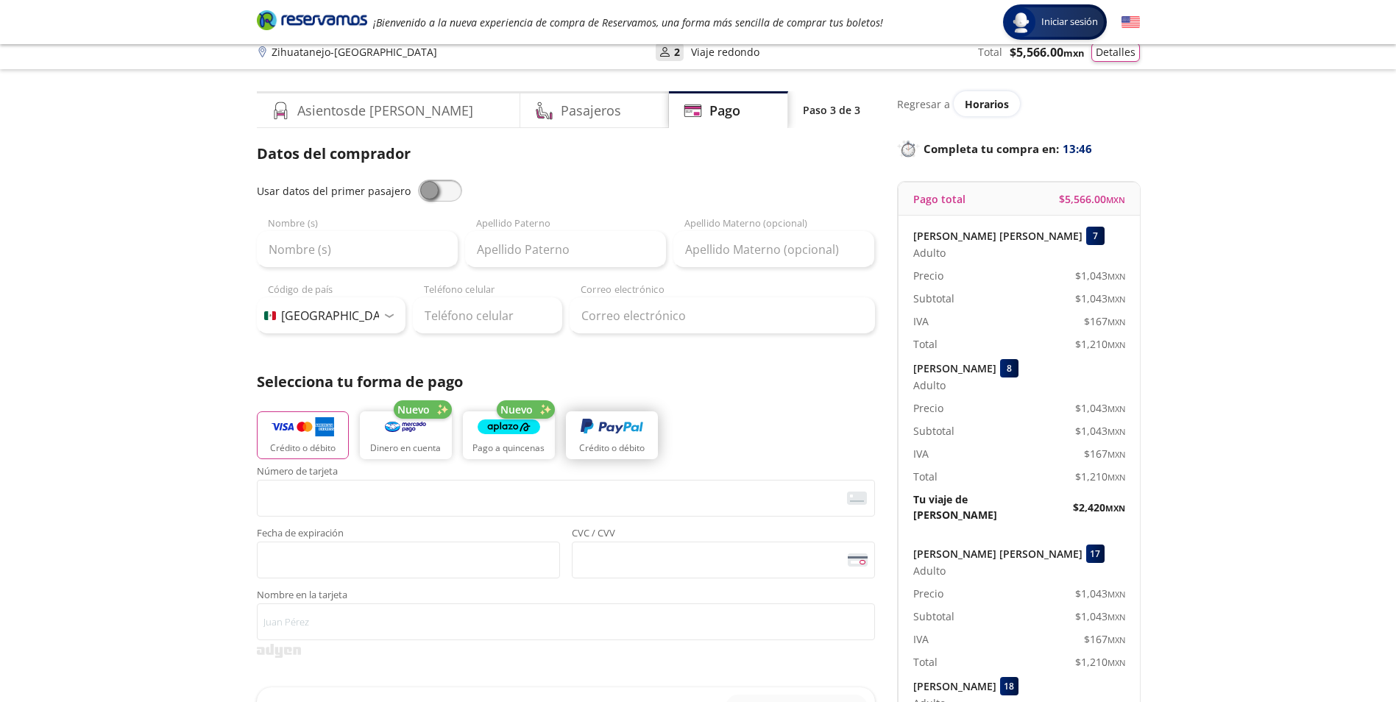
scroll to position [74, 0]
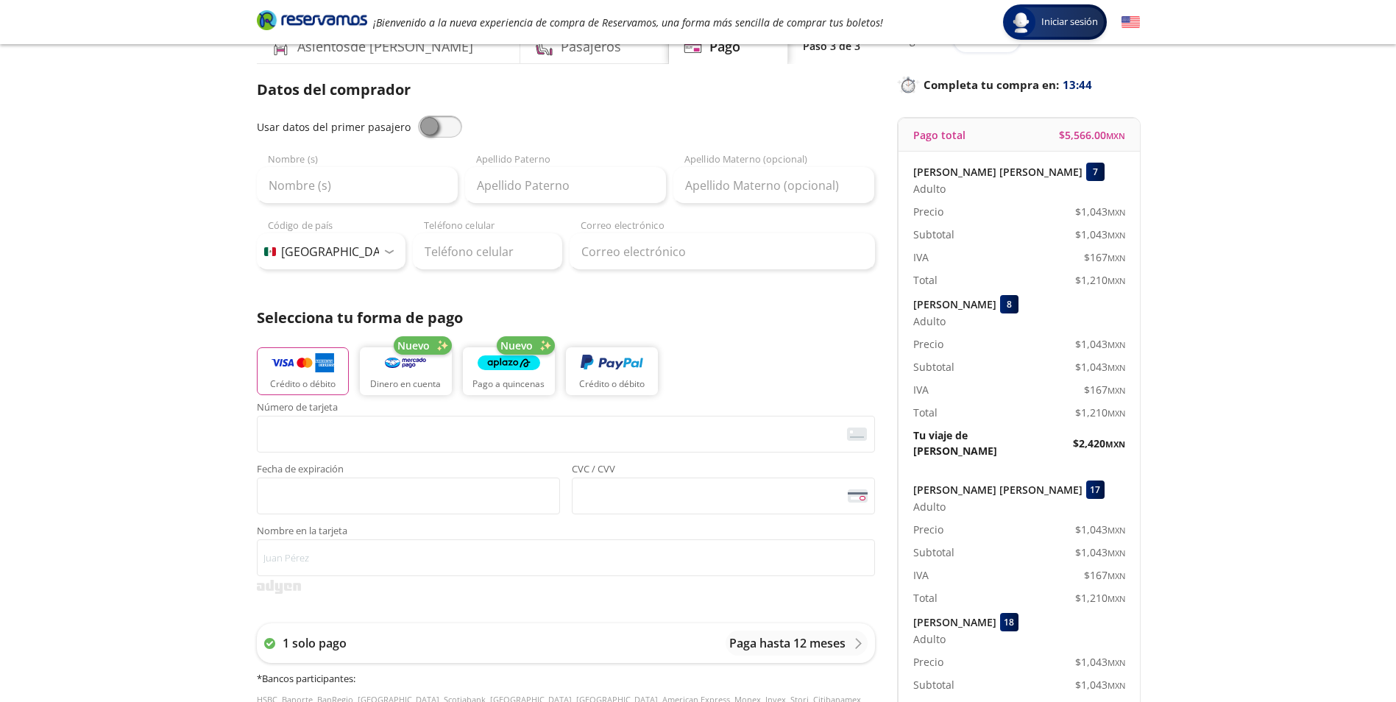
click at [433, 125] on span at bounding box center [440, 127] width 44 height 22
click at [418, 116] on input "checkbox" at bounding box center [418, 116] width 0 height 0
type input "[PERSON_NAME]"
type input "[EMAIL_ADDRESS][DOMAIN_NAME]"
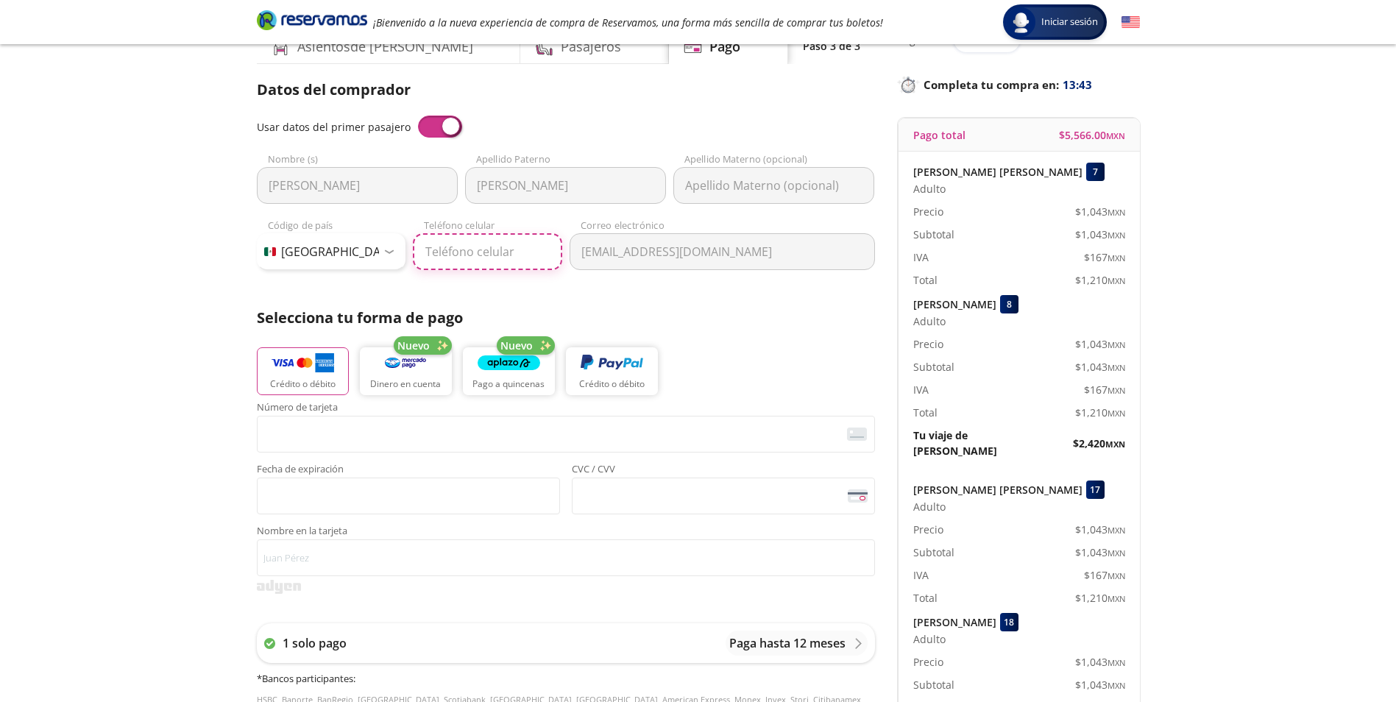
click at [433, 249] on input "Teléfono celular" at bounding box center [487, 251] width 149 height 37
type input "755 124 3229"
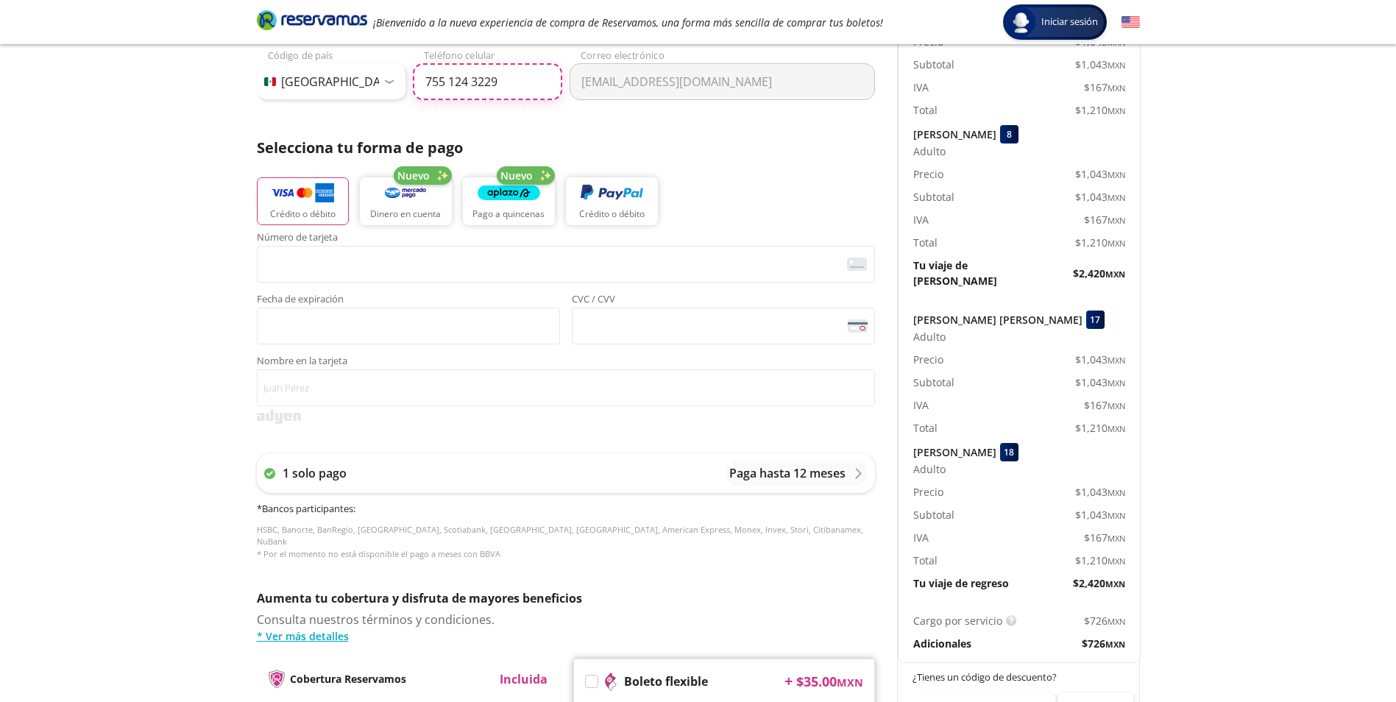
scroll to position [64, 0]
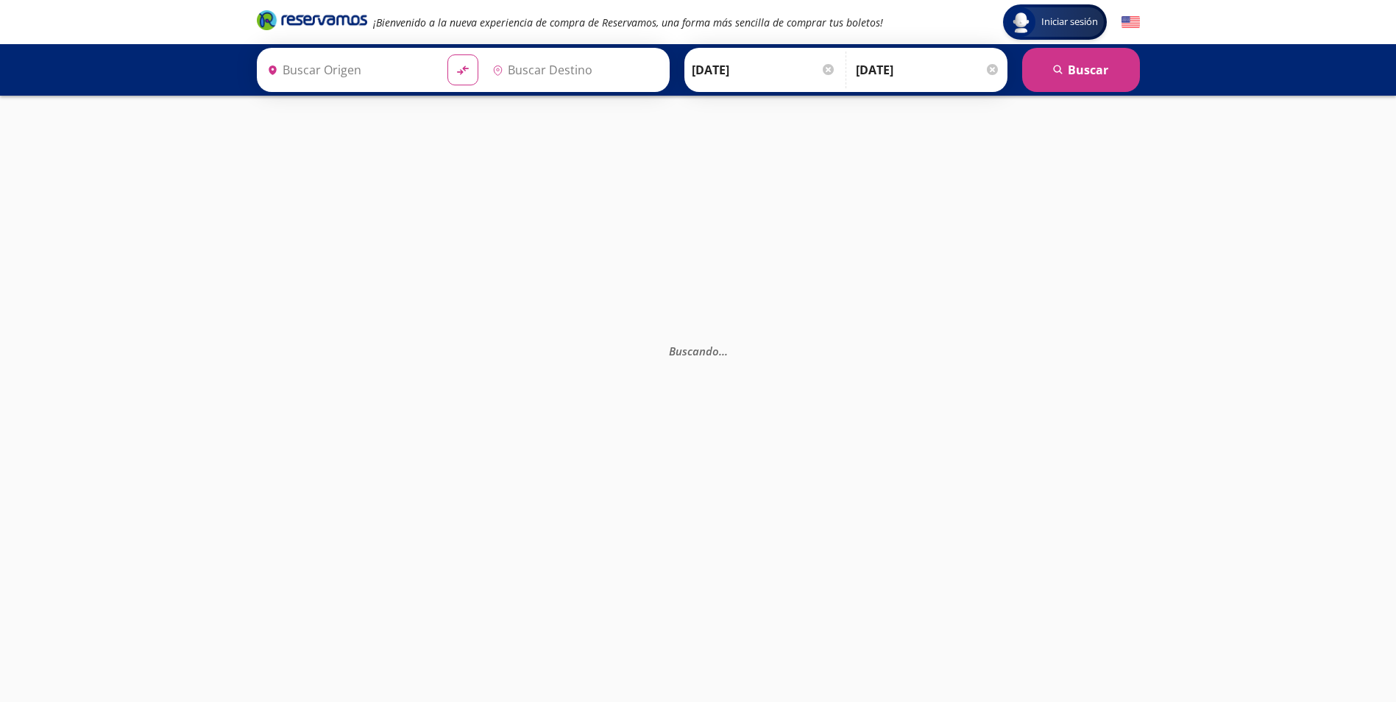
type input "[GEOGRAPHIC_DATA], [GEOGRAPHIC_DATA]"
type input "Zihuatanejo, [GEOGRAPHIC_DATA]"
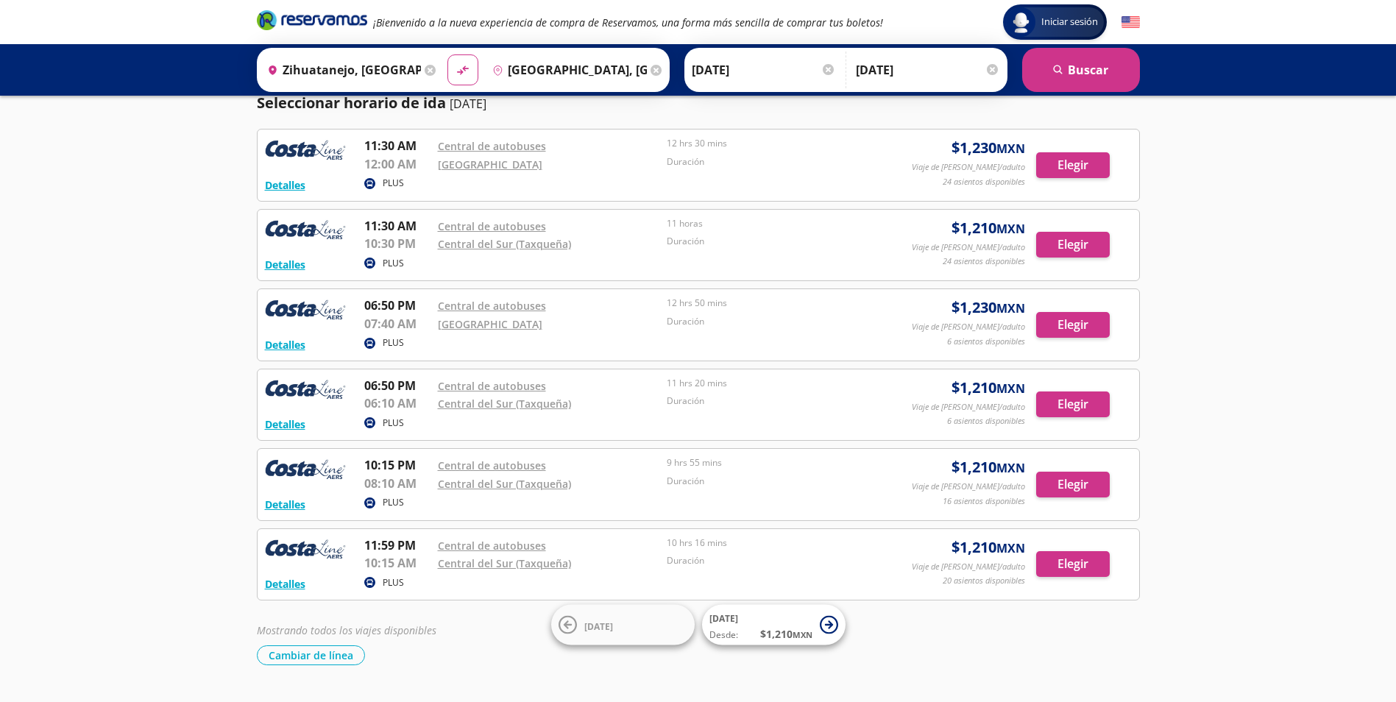
scroll to position [74, 0]
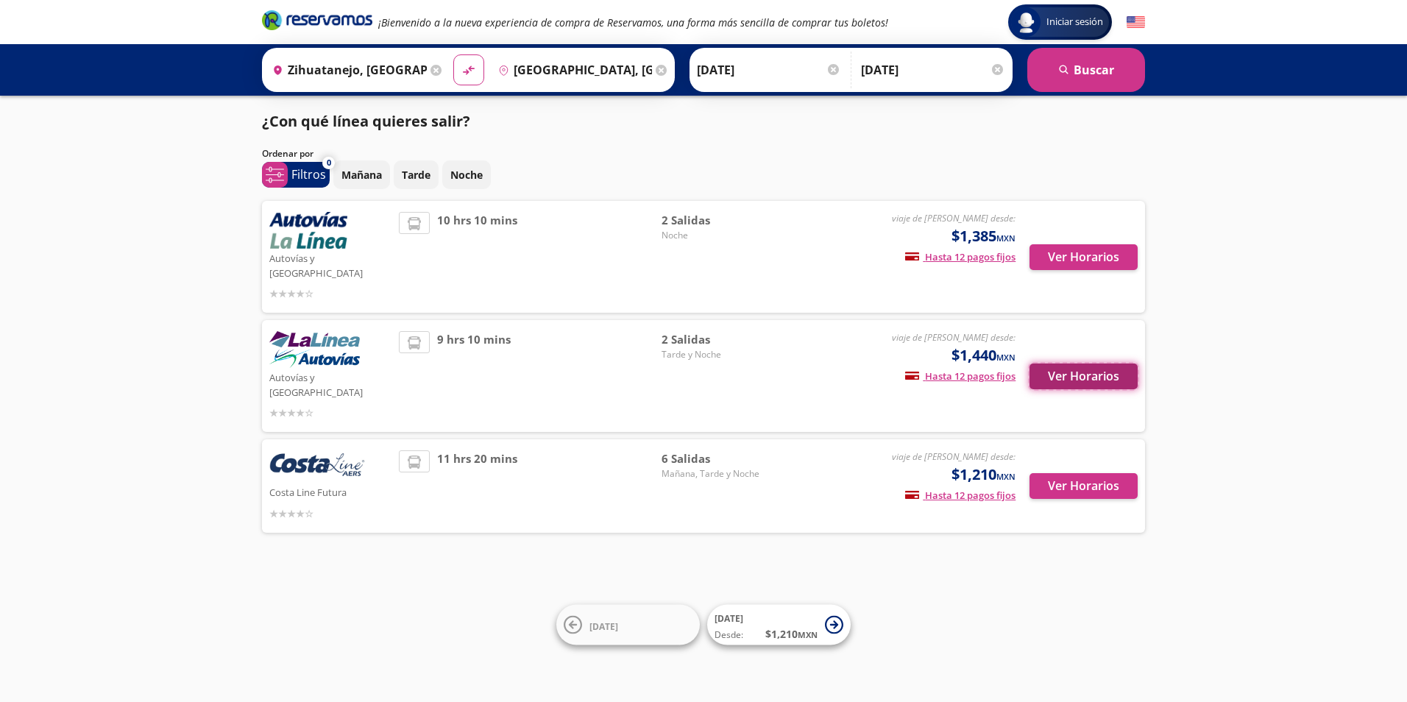
click at [1098, 364] on button "Ver Horarios" at bounding box center [1084, 377] width 108 height 26
click at [1069, 252] on button "Ver Horarios" at bounding box center [1084, 257] width 108 height 26
click at [1112, 364] on button "Ver Horarios" at bounding box center [1084, 377] width 108 height 26
click at [1083, 255] on button "Ver Horarios" at bounding box center [1084, 257] width 108 height 26
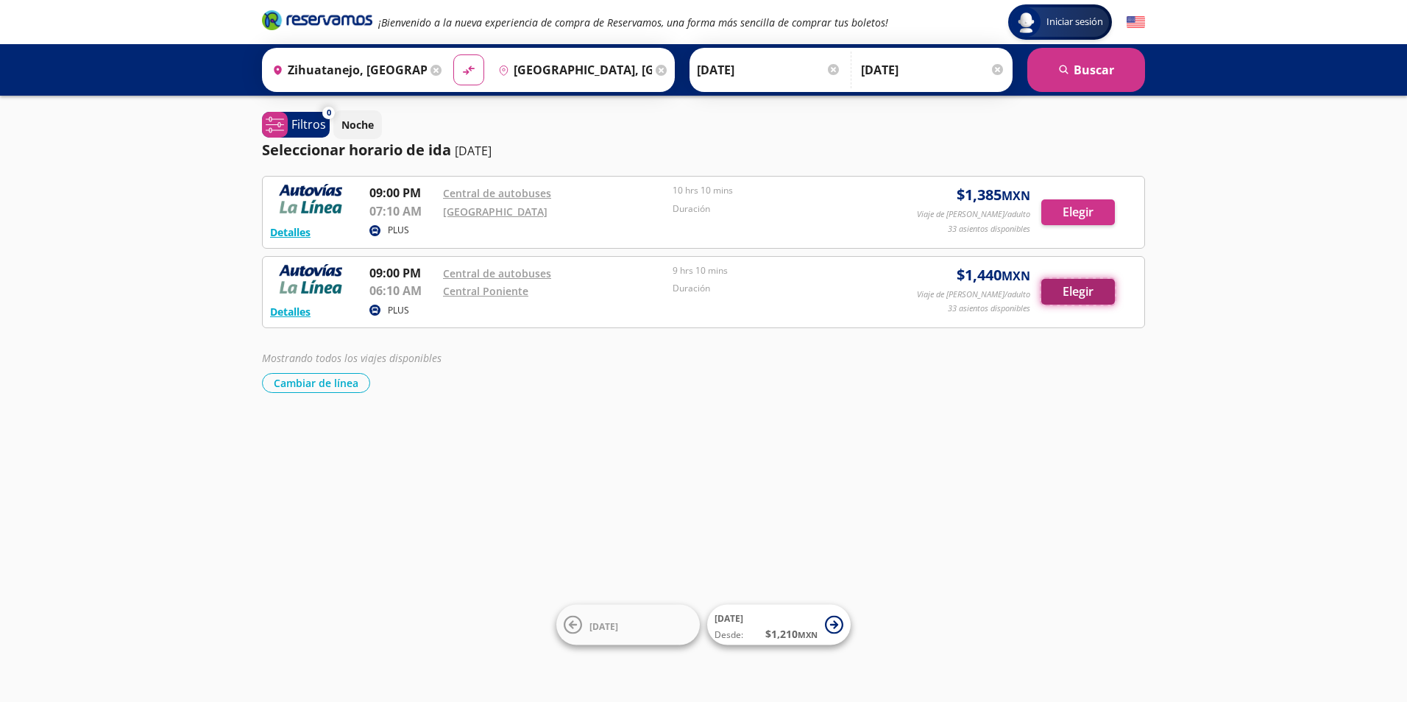
click at [1066, 293] on button "Elegir" at bounding box center [1078, 292] width 74 height 26
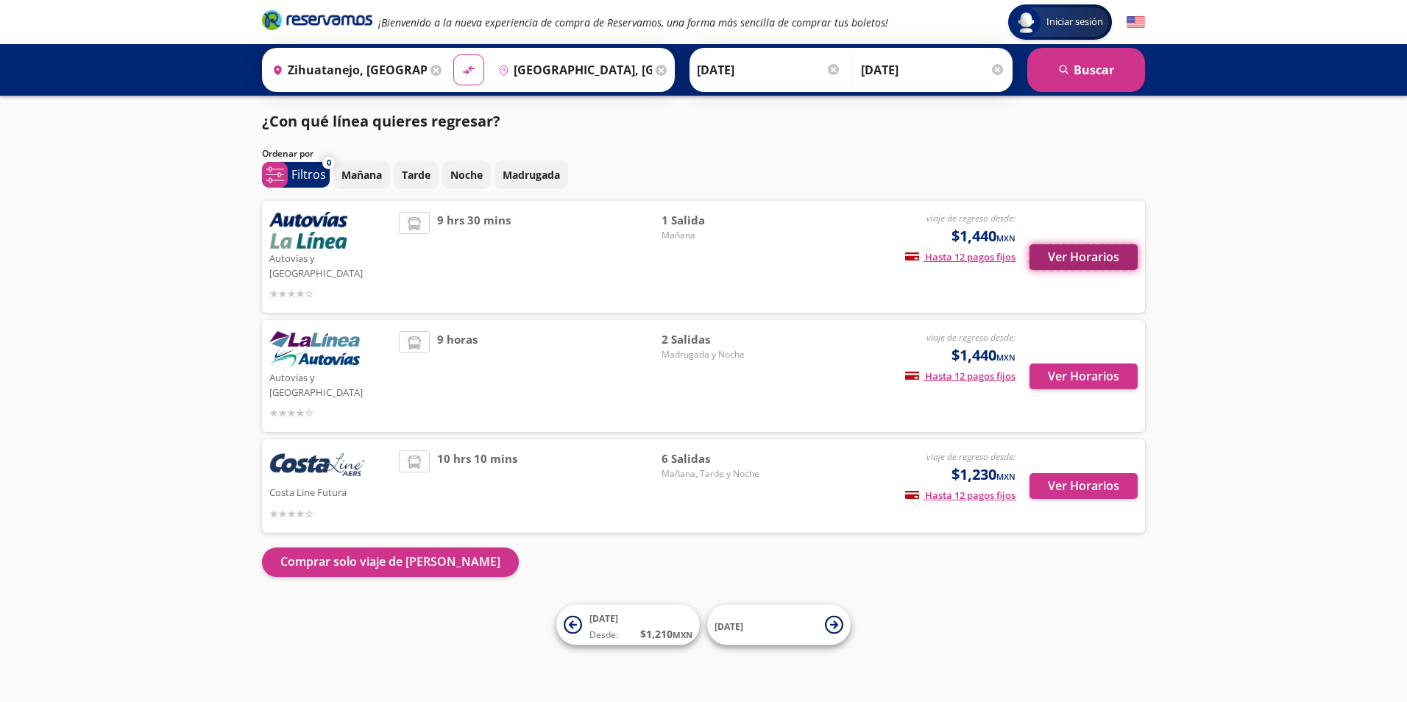
click at [1061, 249] on button "Ver Horarios" at bounding box center [1084, 257] width 108 height 26
click at [1069, 364] on button "Ver Horarios" at bounding box center [1084, 377] width 108 height 26
click at [1055, 248] on button "Ver Horarios" at bounding box center [1084, 257] width 108 height 26
click at [1068, 364] on button "Ver Horarios" at bounding box center [1084, 377] width 108 height 26
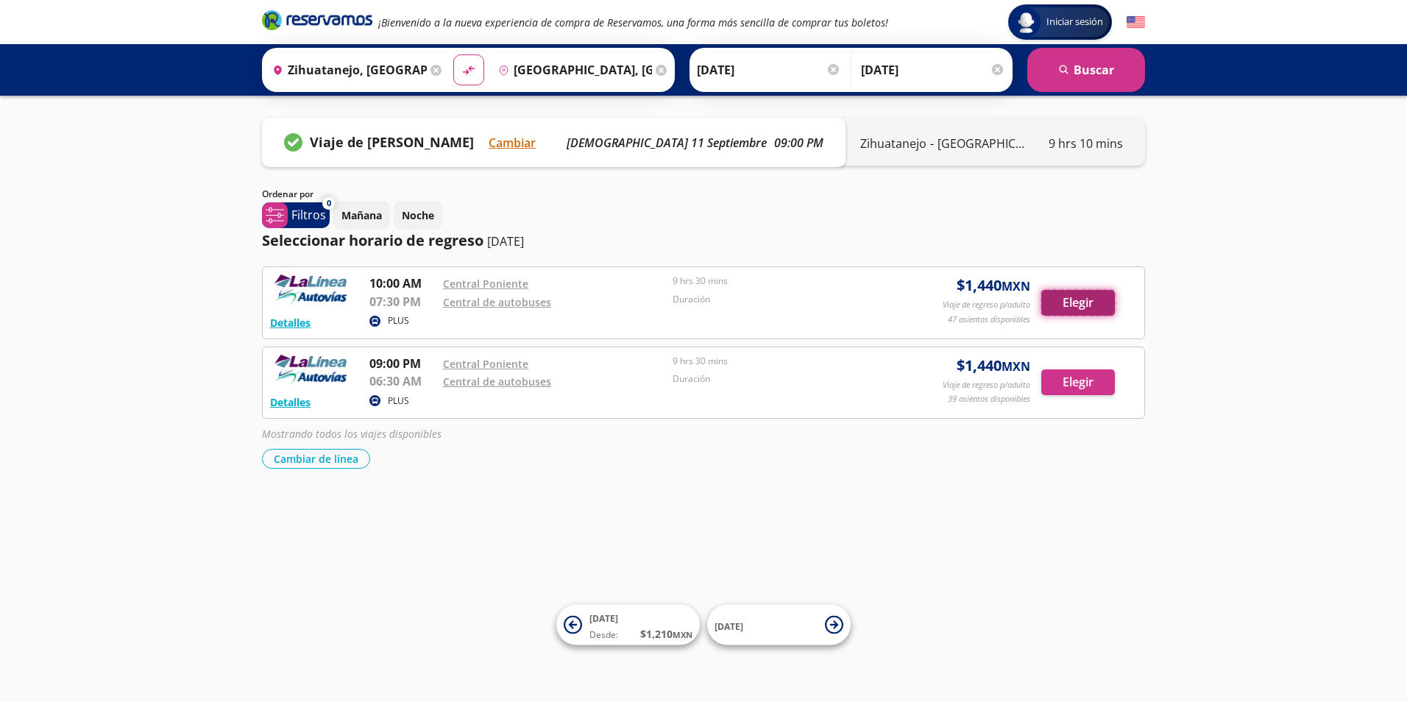
click at [1069, 301] on button "Elegir" at bounding box center [1078, 303] width 74 height 26
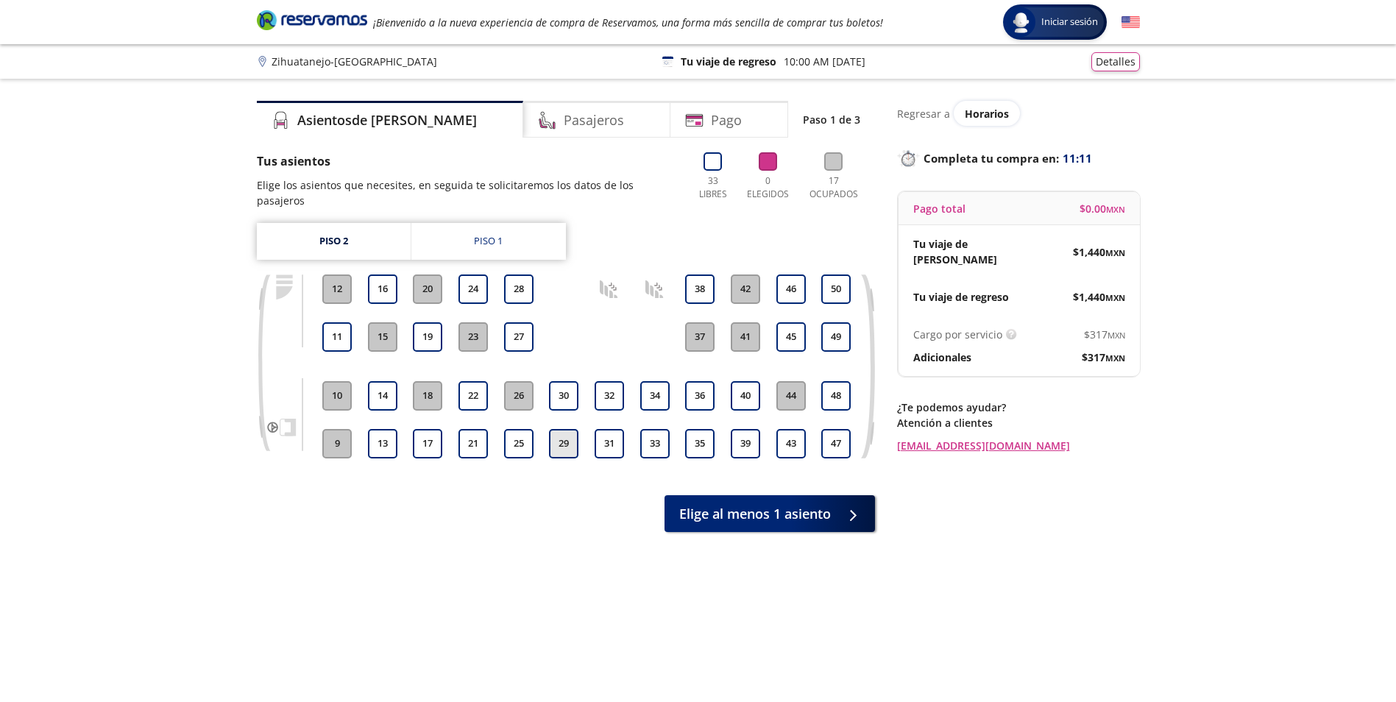
click at [557, 431] on button "29" at bounding box center [563, 443] width 29 height 29
click at [562, 390] on button "30" at bounding box center [563, 395] width 29 height 29
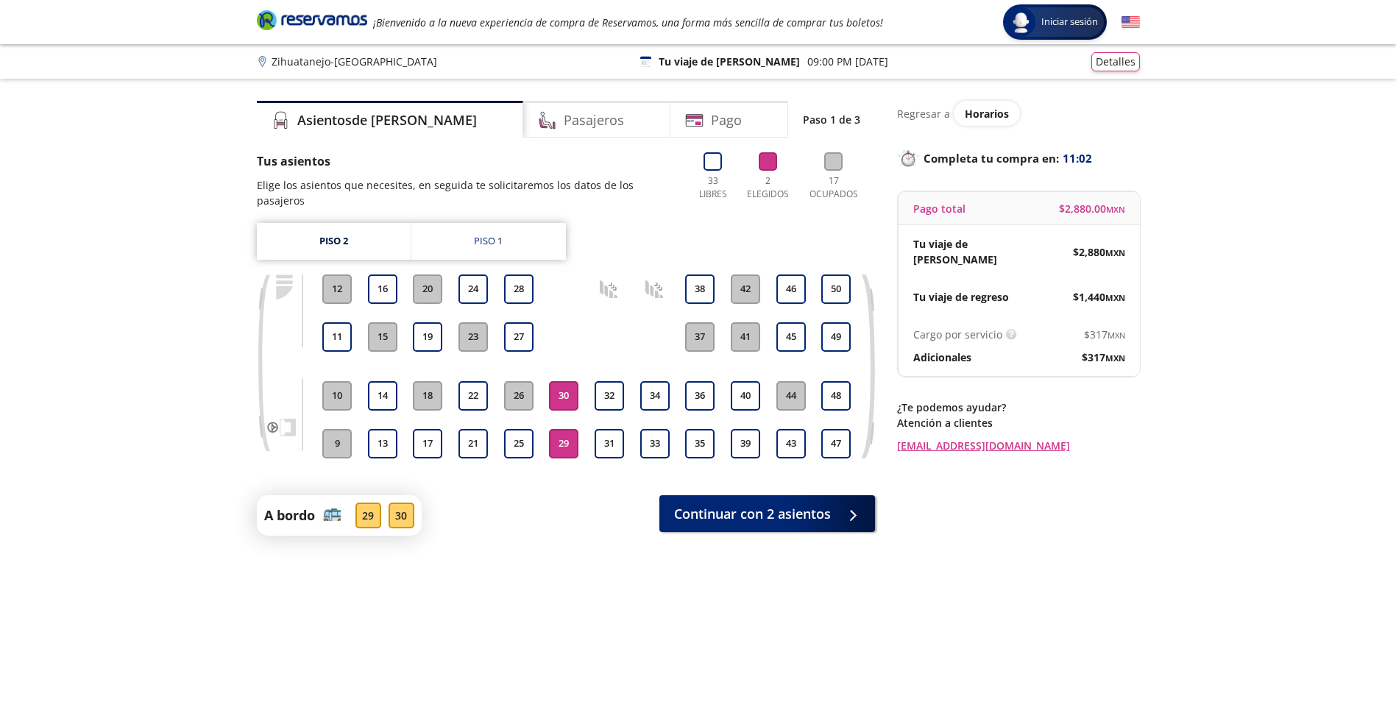
click at [562, 429] on button "29" at bounding box center [563, 443] width 29 height 29
click at [564, 381] on button "30" at bounding box center [563, 395] width 29 height 29
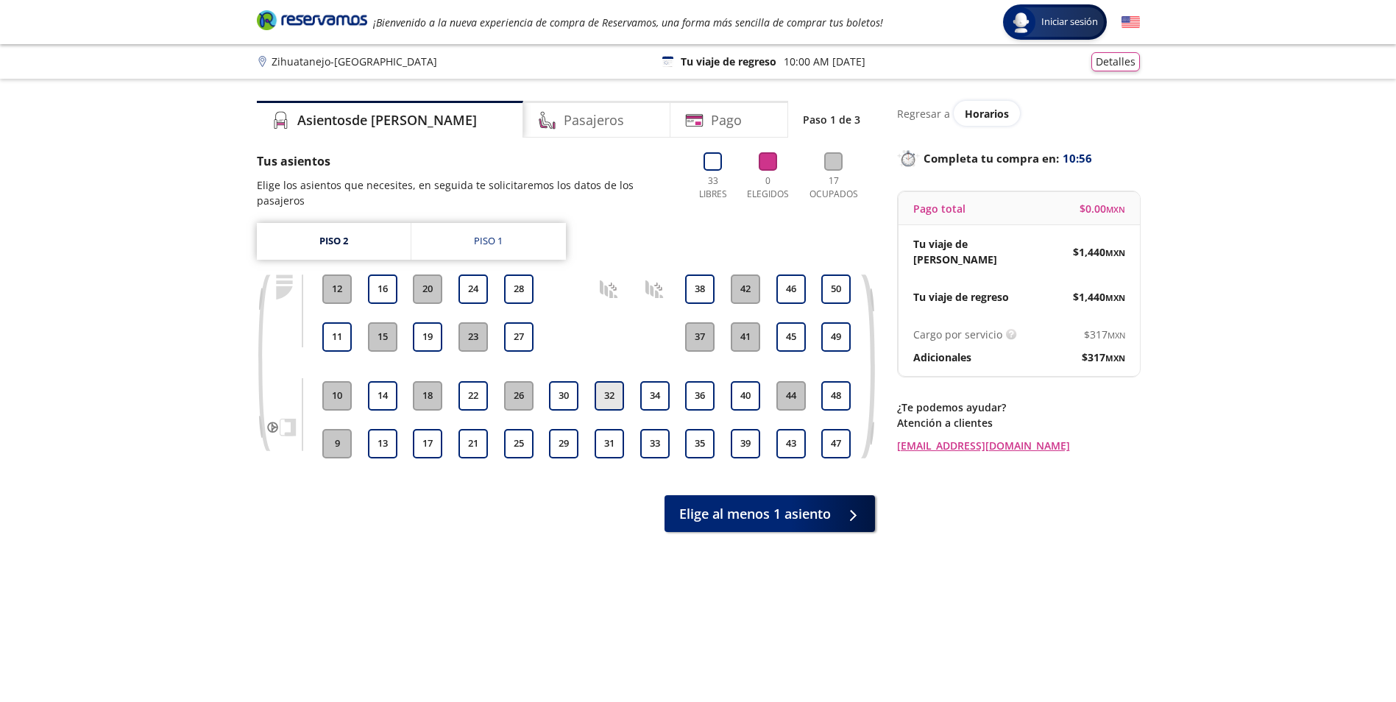
click at [601, 383] on button "32" at bounding box center [609, 395] width 29 height 29
click at [606, 429] on button "31" at bounding box center [609, 443] width 29 height 29
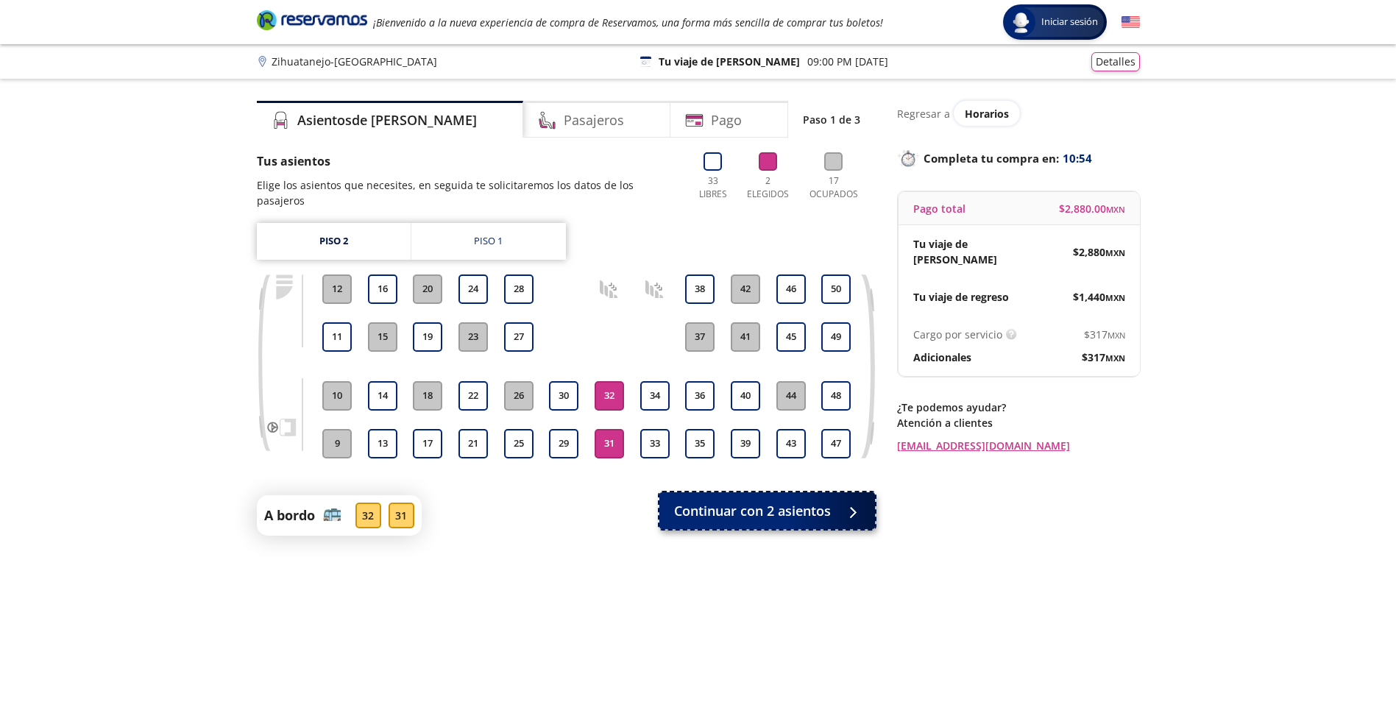
click at [808, 501] on span "Continuar con 2 asientos" at bounding box center [752, 511] width 157 height 20
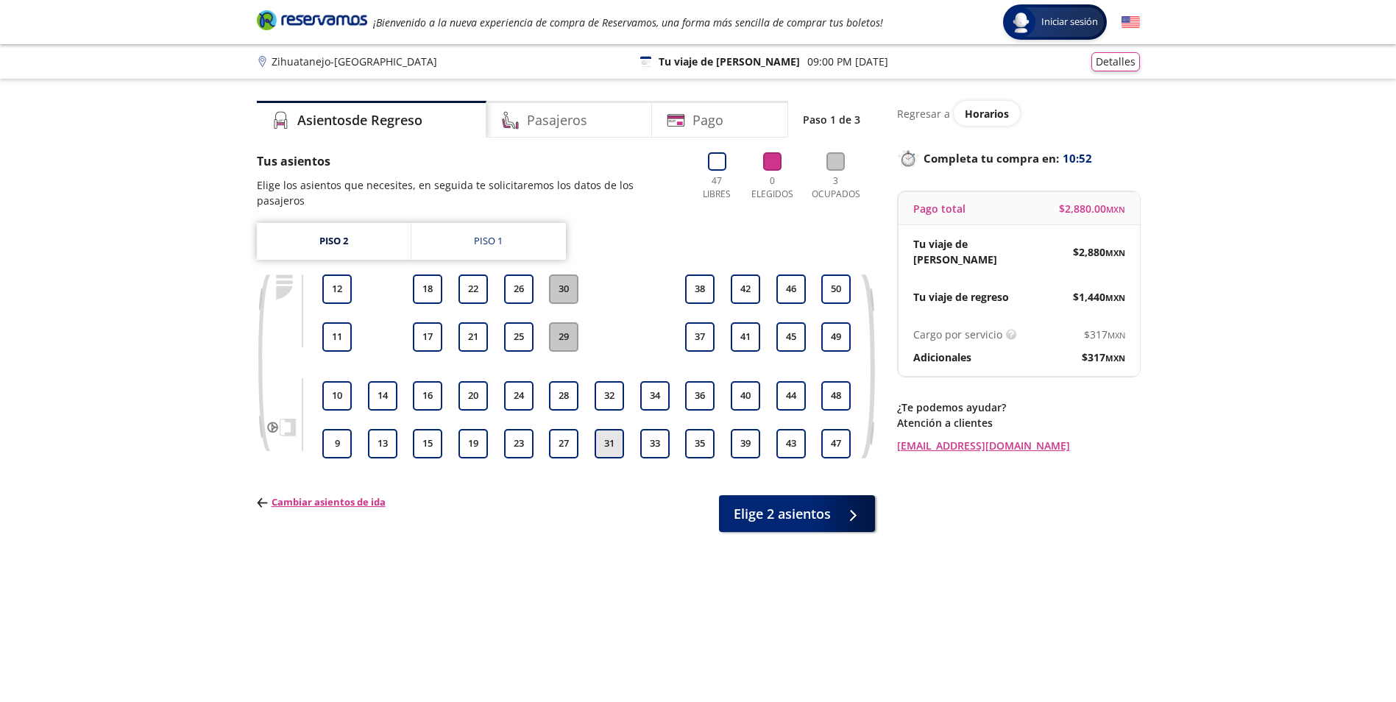
click at [609, 429] on button "31" at bounding box center [609, 443] width 29 height 29
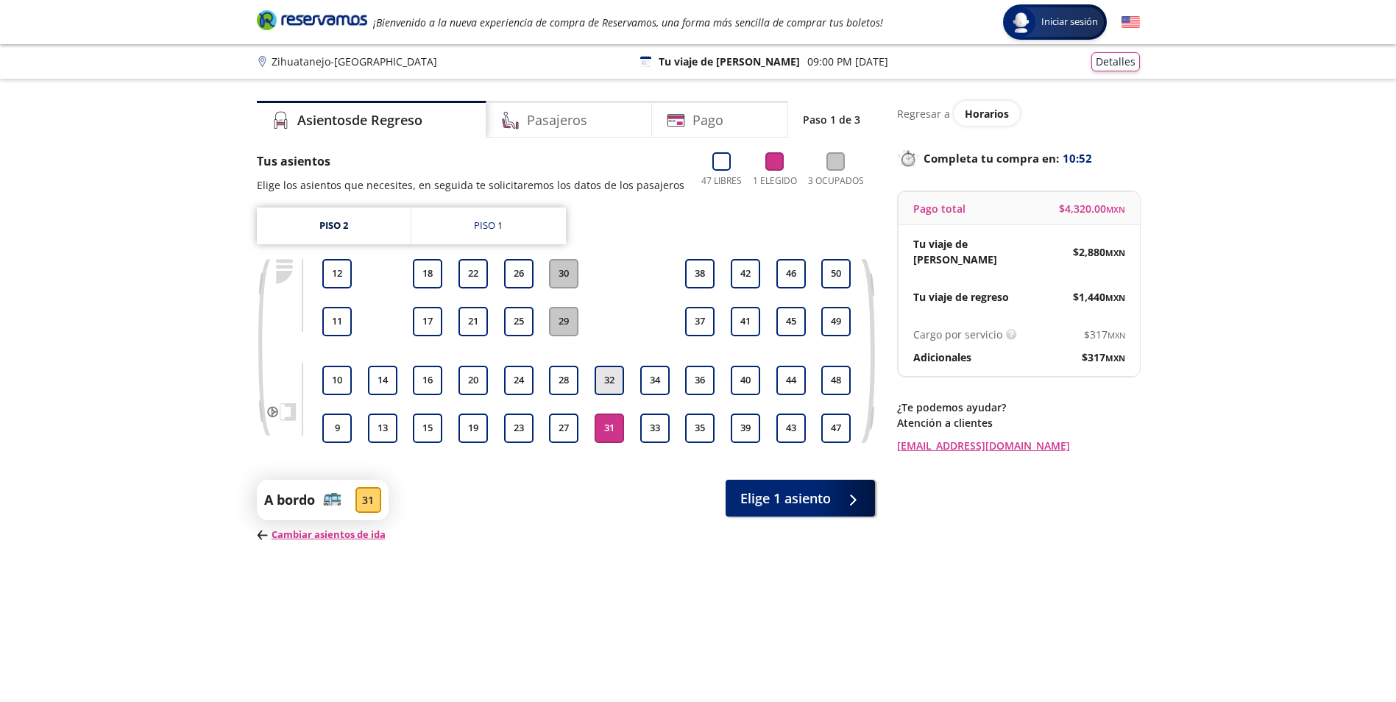
click at [613, 381] on button "32" at bounding box center [609, 380] width 29 height 29
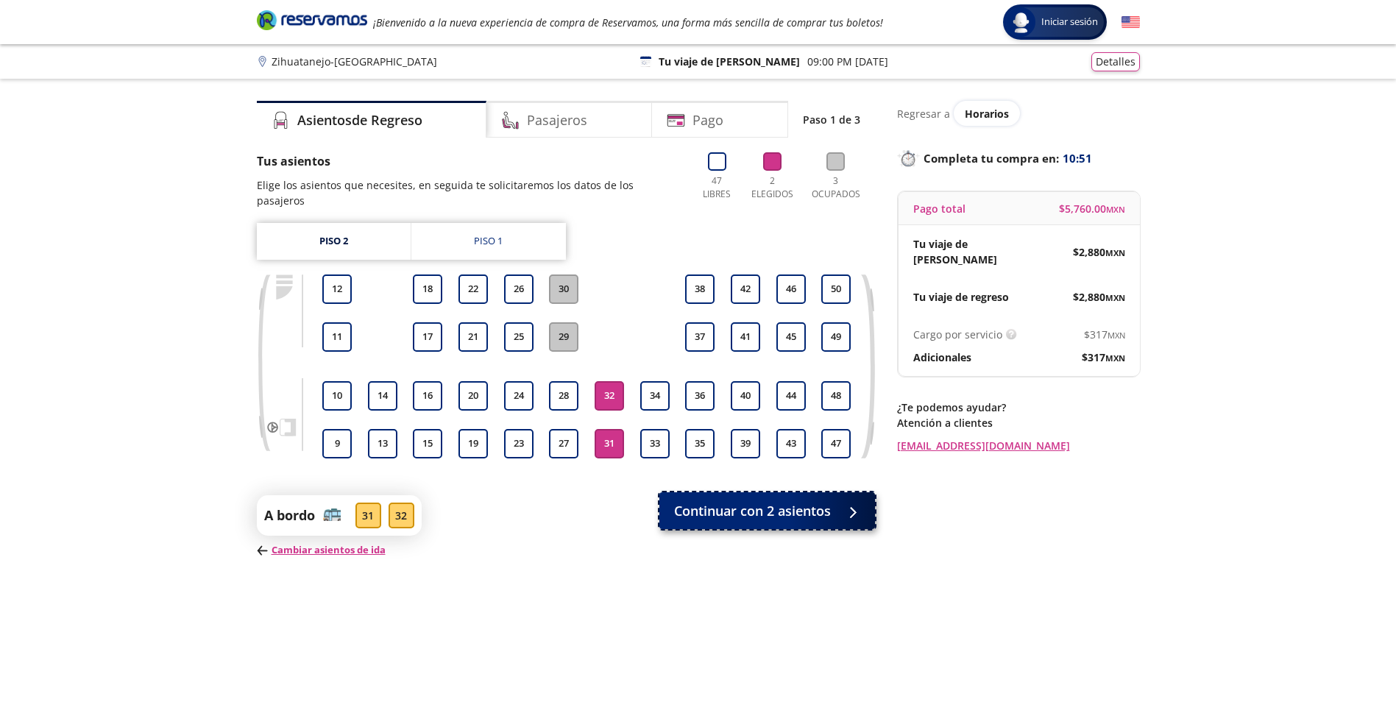
click at [815, 501] on span "Continuar con 2 asientos" at bounding box center [752, 511] width 157 height 20
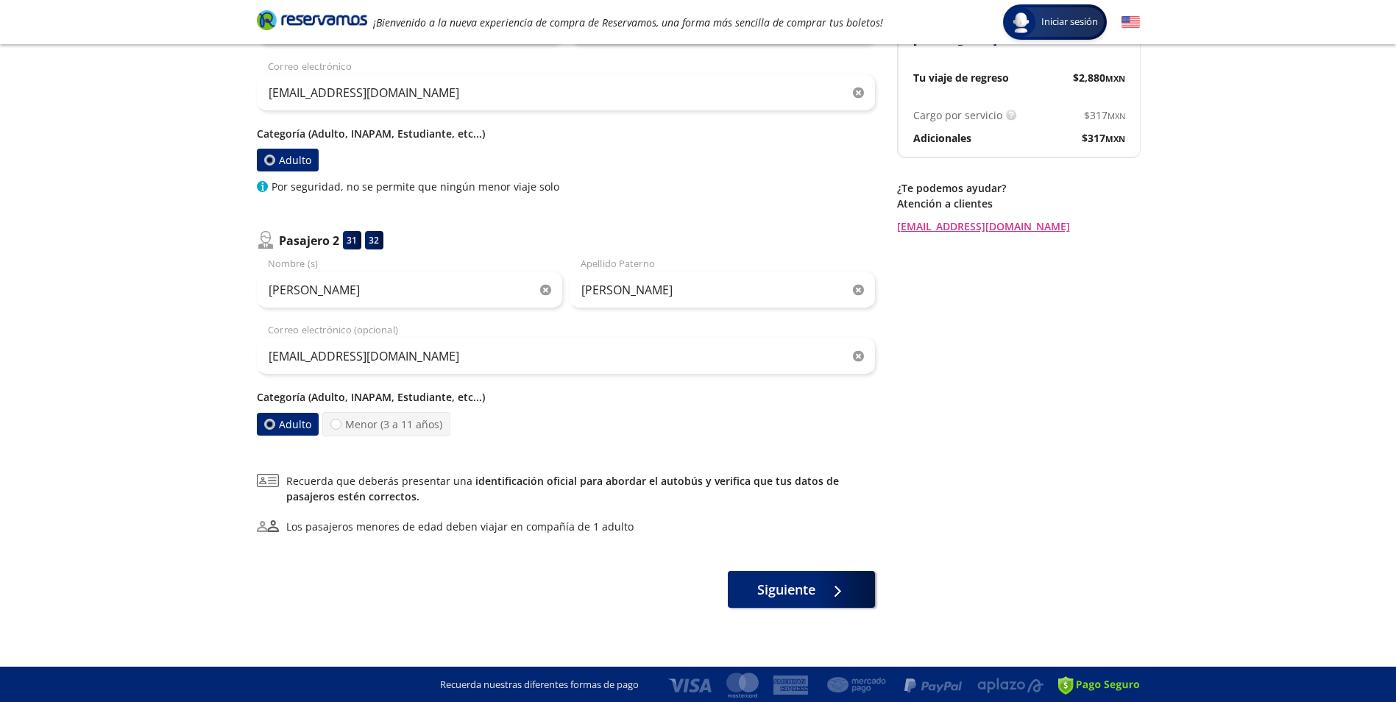
scroll to position [221, 0]
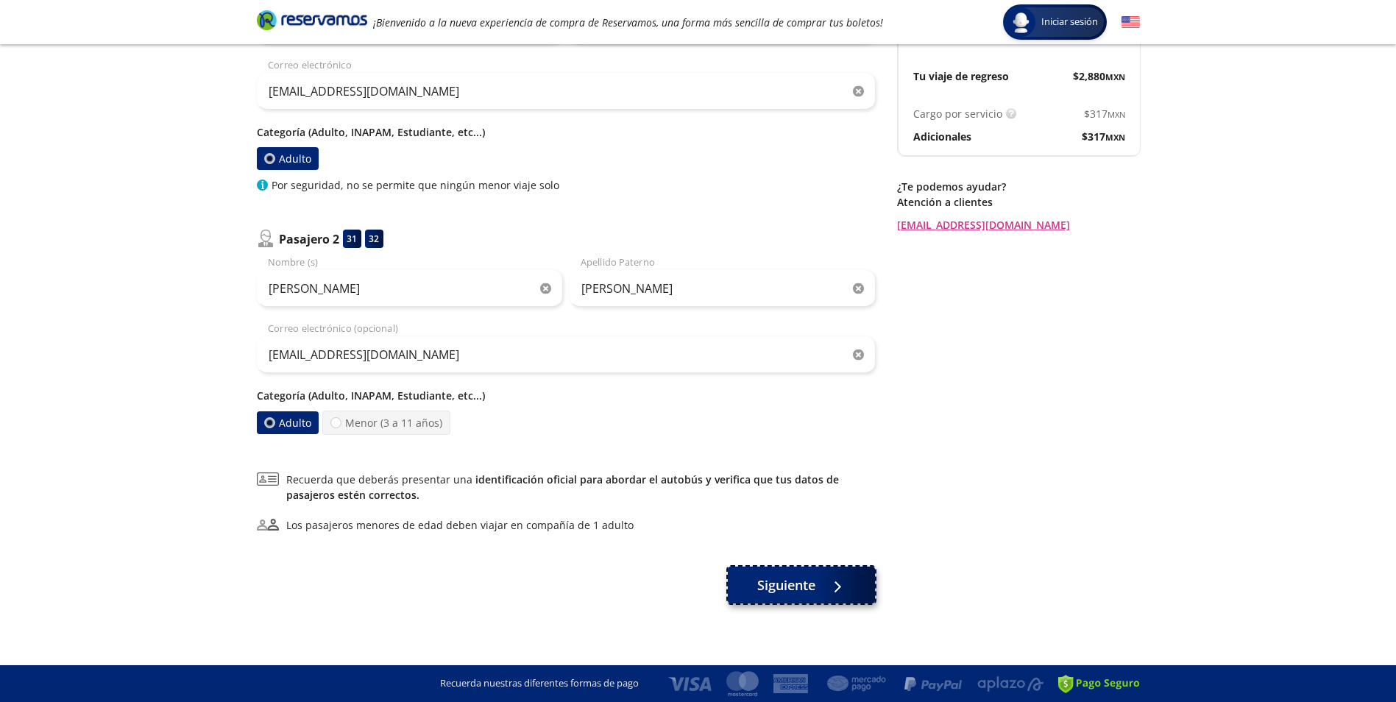
click at [755, 587] on button "Siguiente" at bounding box center [801, 585] width 147 height 37
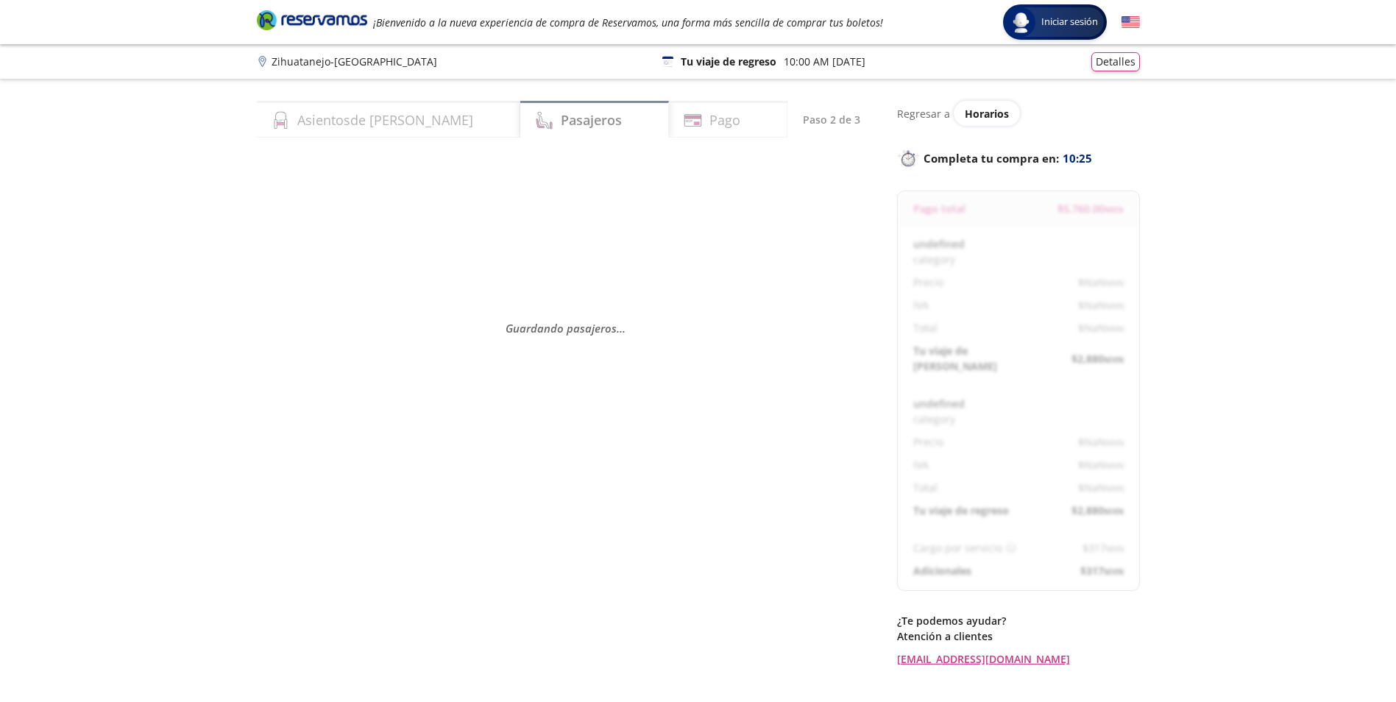
select select "MX"
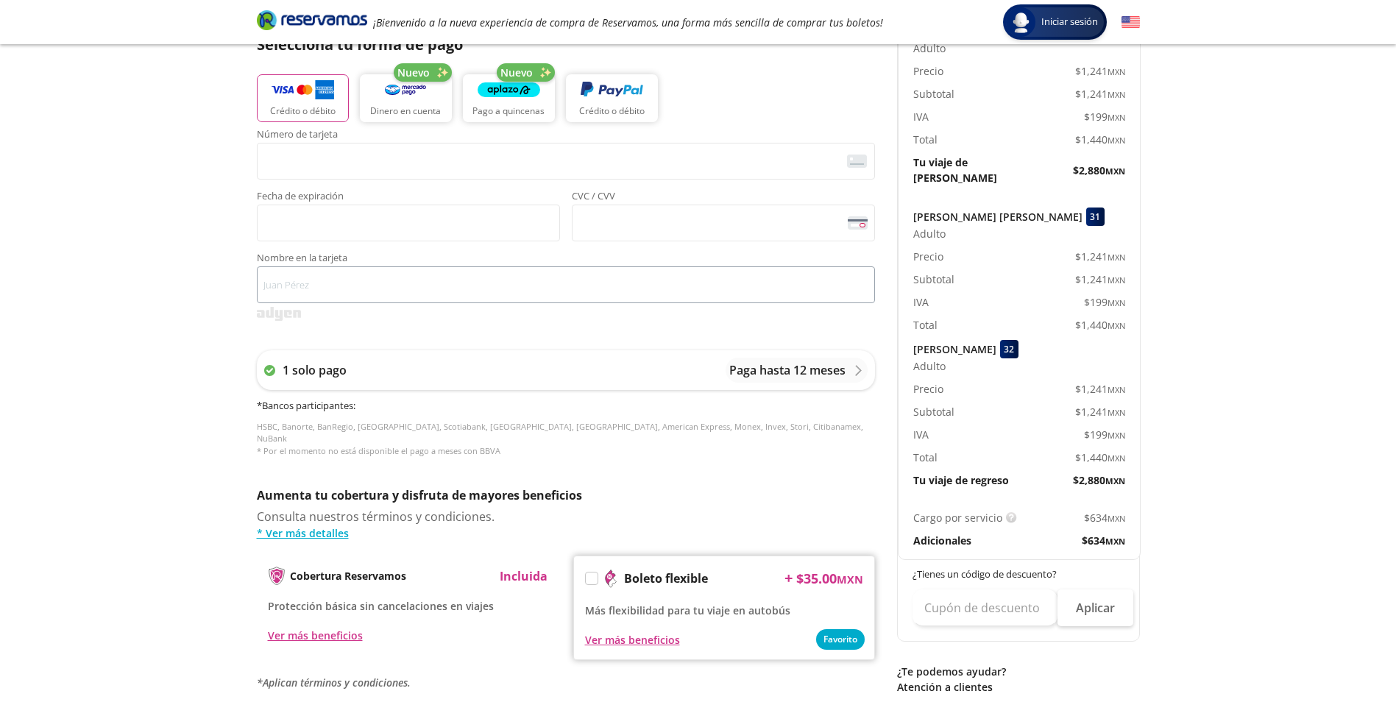
scroll to position [368, 0]
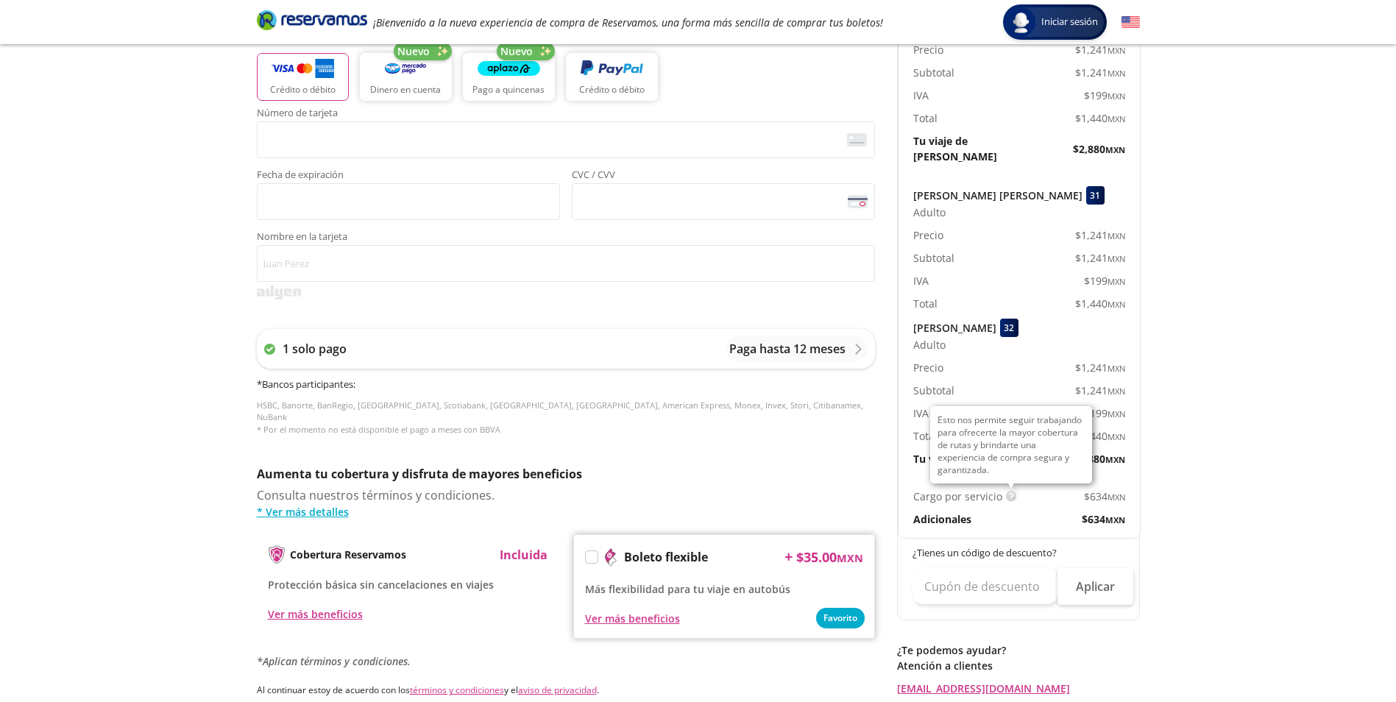
click at [1006, 491] on img at bounding box center [1011, 496] width 11 height 11
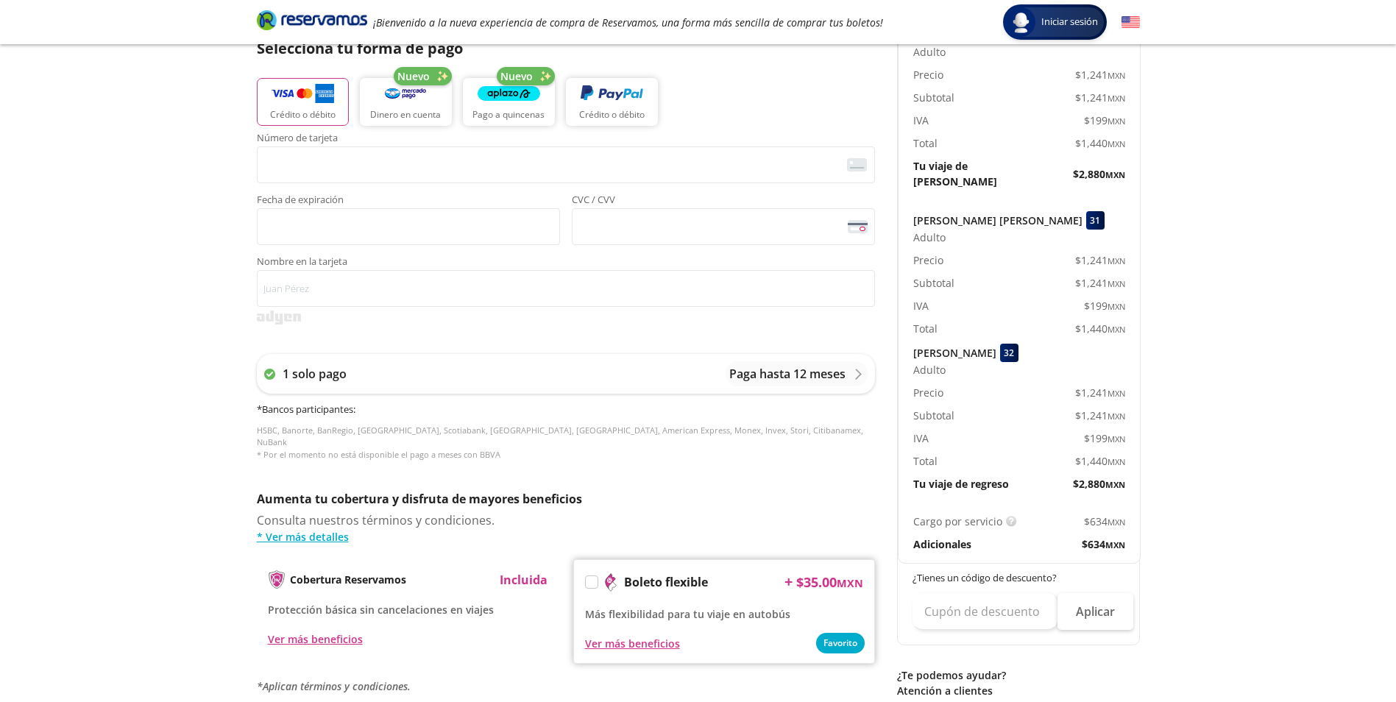
scroll to position [442, 0]
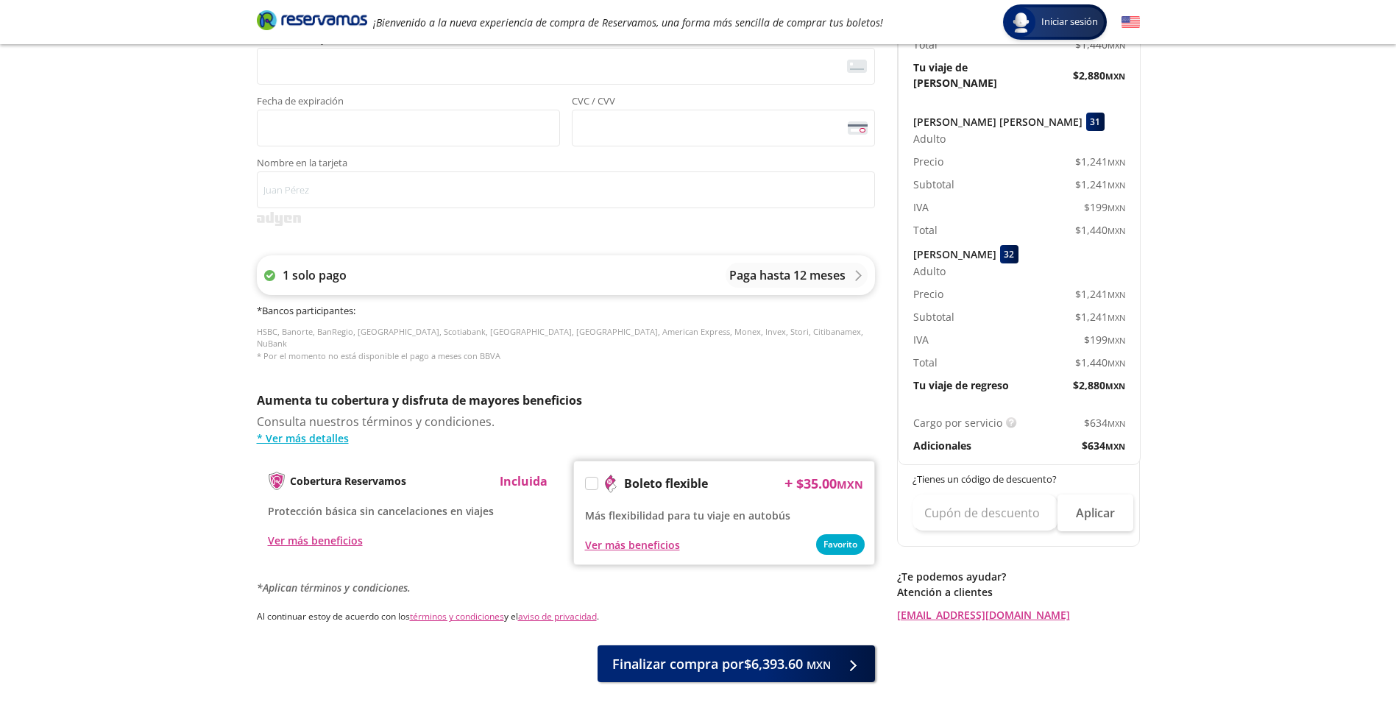
click at [757, 279] on p "Paga hasta 12 meses" at bounding box center [787, 275] width 116 height 18
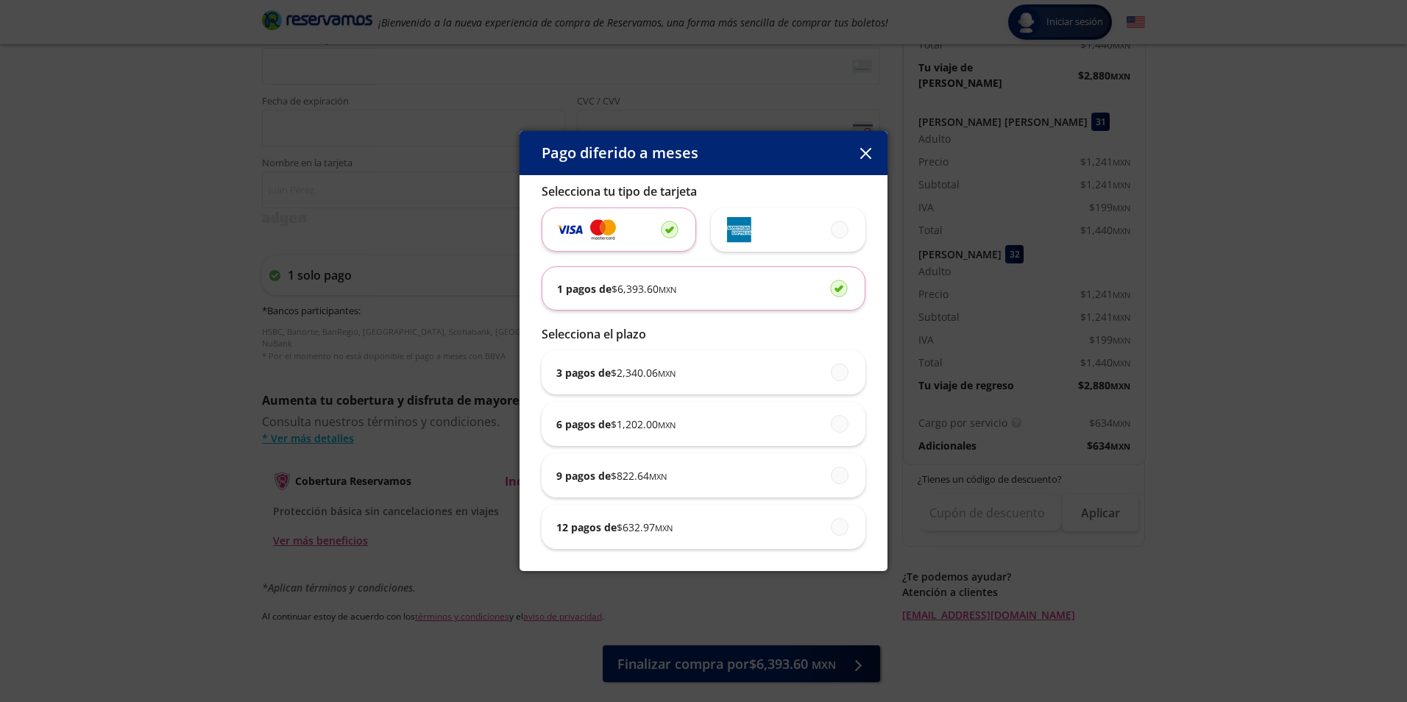
drag, startPoint x: 875, startPoint y: 152, endPoint x: 843, endPoint y: 146, distance: 32.8
click at [874, 152] on button "button" at bounding box center [865, 153] width 22 height 22
